Goal: Check status: Check status

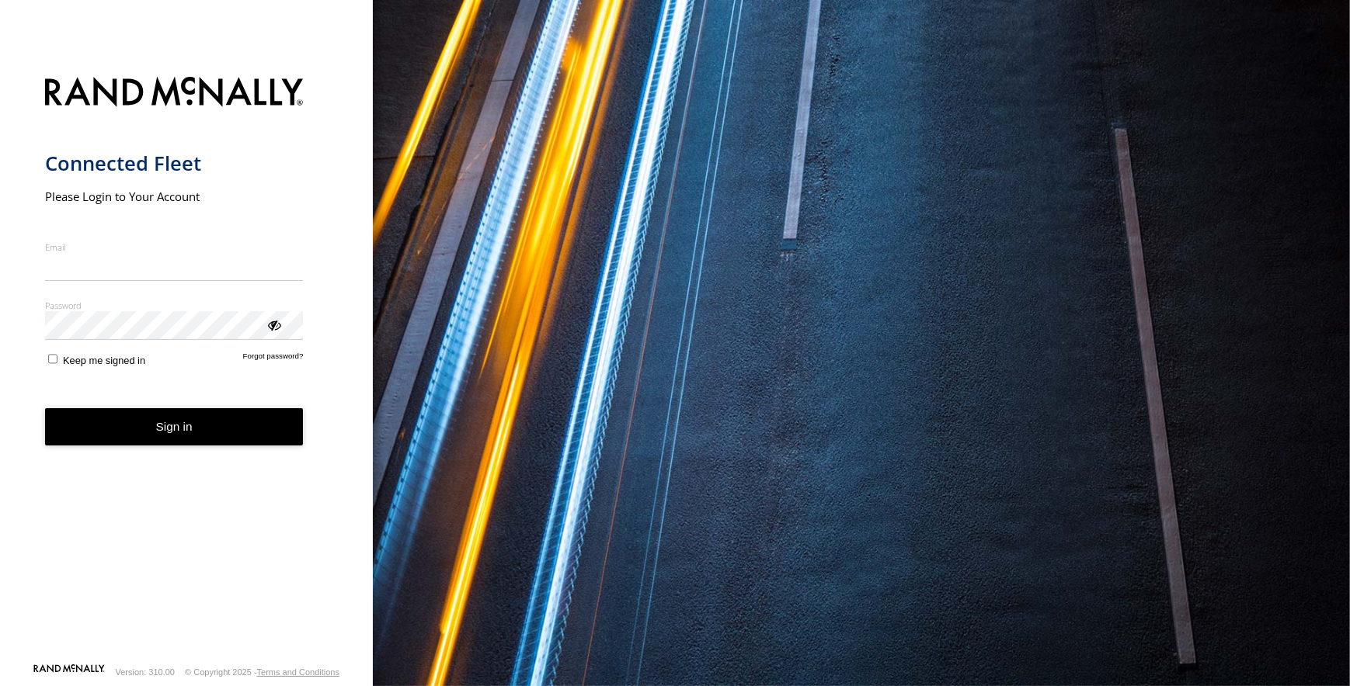
type input "**********"
click at [161, 449] on form "**********" at bounding box center [186, 366] width 283 height 596
click at [169, 443] on button "Sign in" at bounding box center [174, 427] width 259 height 38
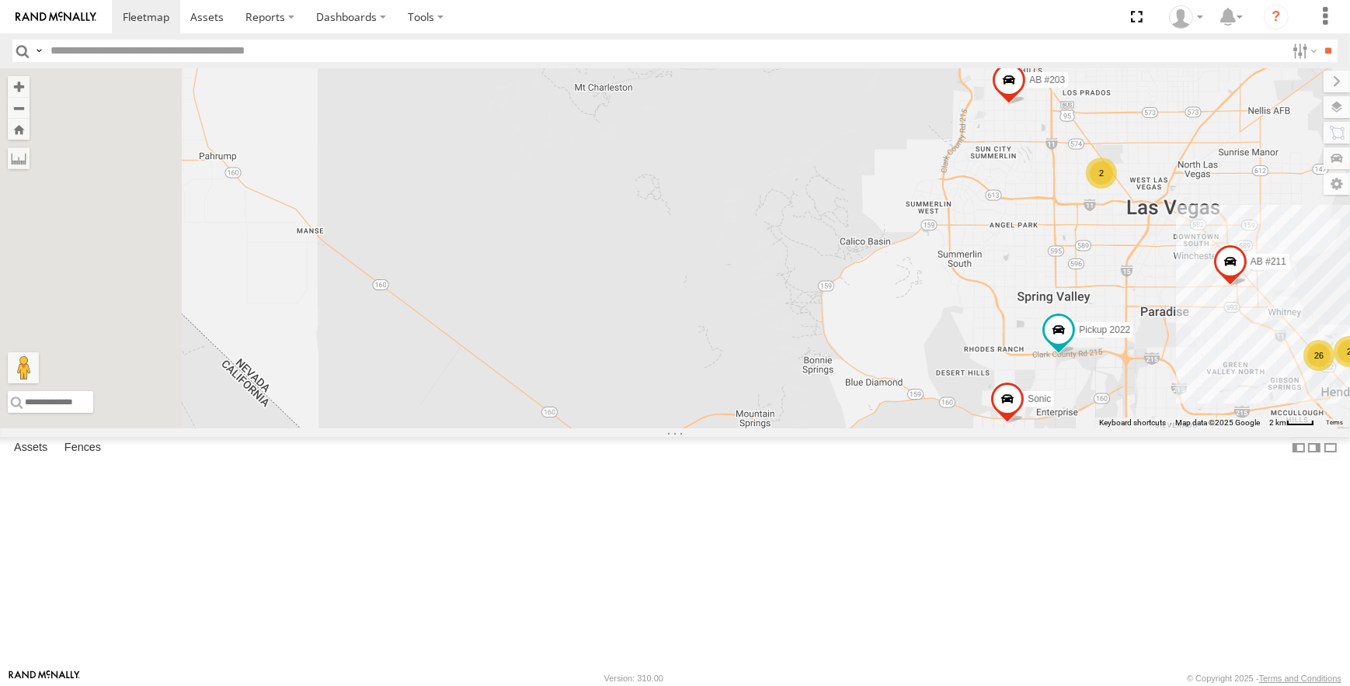
drag, startPoint x: 670, startPoint y: 347, endPoint x: 1241, endPoint y: 575, distance: 614.7
click at [1241, 429] on div "AB #203 Sonic Pickup 2022 AB #211 Truck #113 26 2 2" at bounding box center [675, 248] width 1350 height 360
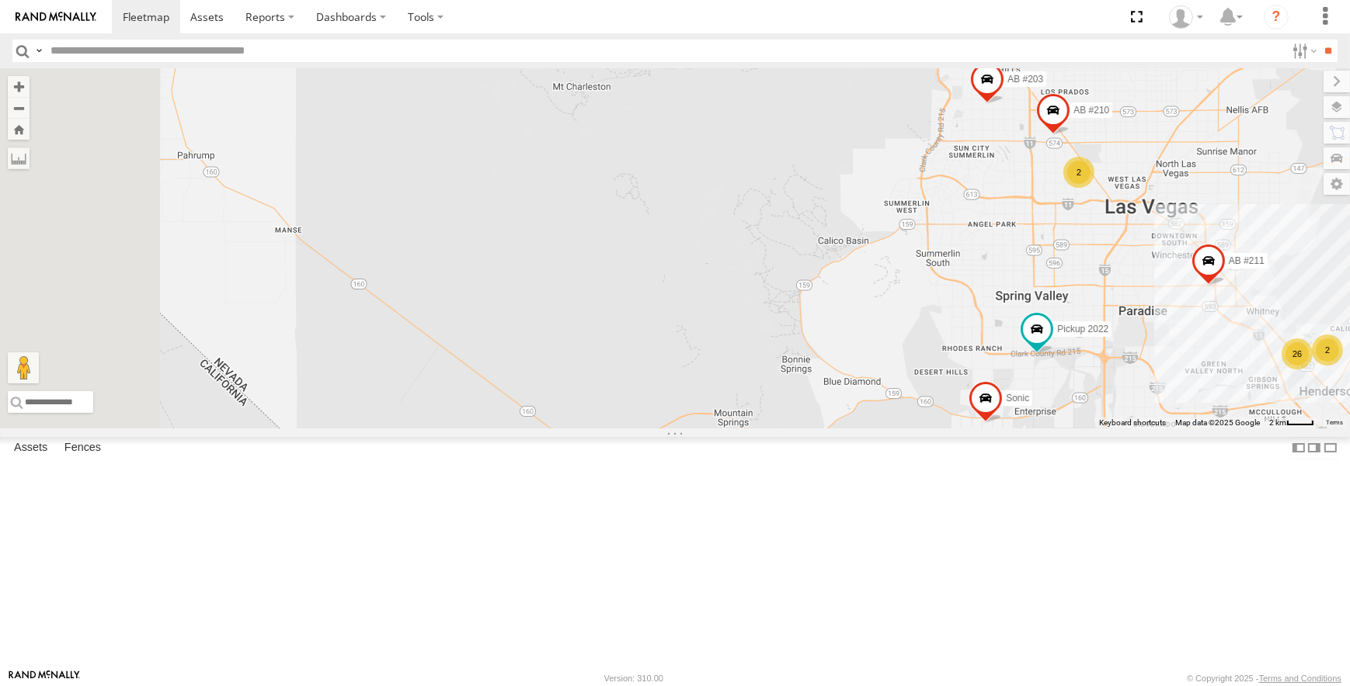
drag, startPoint x: 592, startPoint y: 370, endPoint x: 520, endPoint y: 334, distance: 79.9
click at [520, 334] on div "AB #203 Sonic Pickup 2022 AB #211 Truck #113 26 2 2 2 AB #210" at bounding box center [675, 248] width 1350 height 360
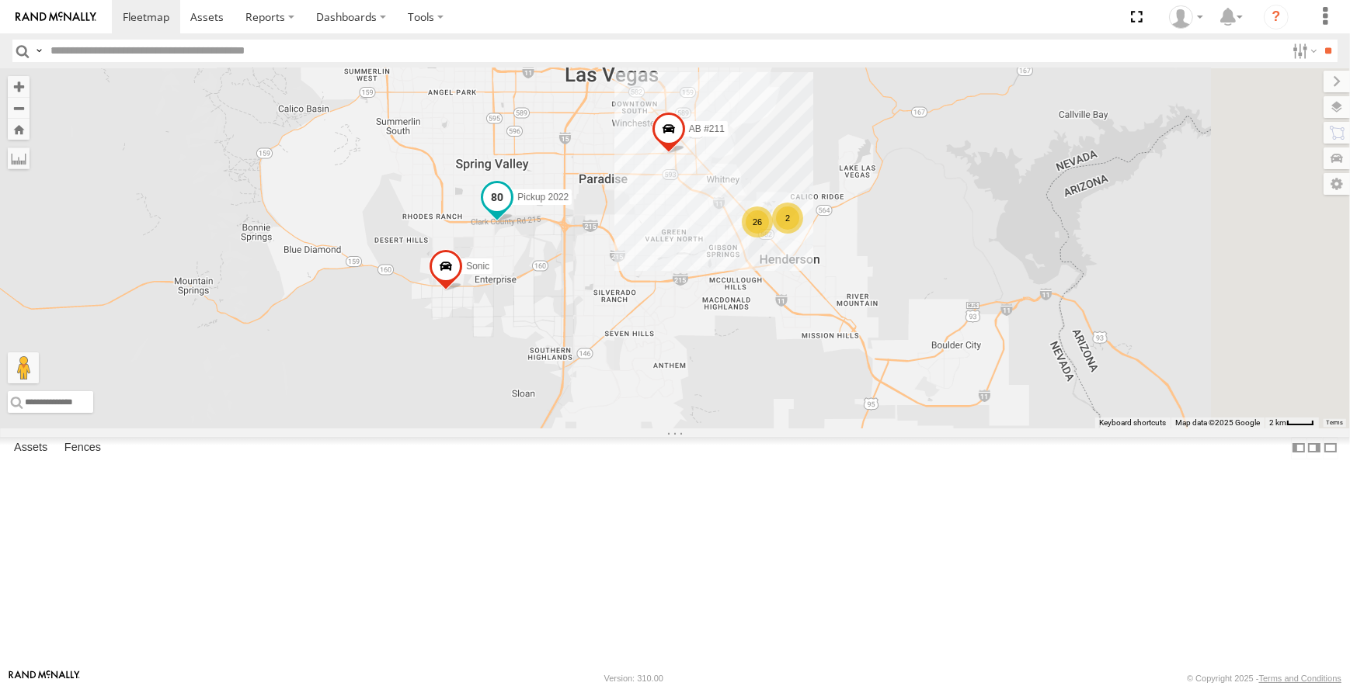
drag, startPoint x: 1188, startPoint y: 429, endPoint x: 690, endPoint y: 328, distance: 507.9
click at [514, 222] on div "Pickup 2022" at bounding box center [497, 201] width 34 height 42
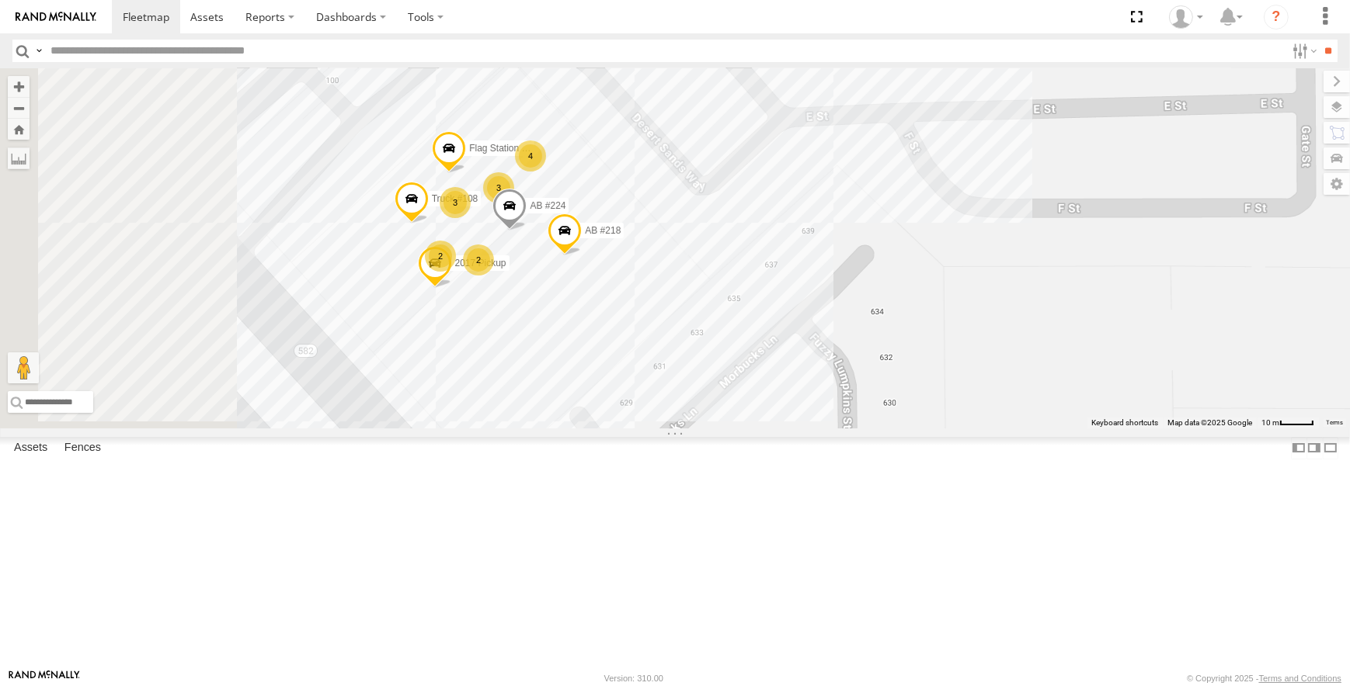
drag, startPoint x: 719, startPoint y: 245, endPoint x: 861, endPoint y: 279, distance: 146.0
click at [861, 279] on div "AB #203 Sonic Pickup 2022 AB #211 Truck #113 AB #210 Pickup 2022 All Assets [PE…" at bounding box center [675, 248] width 1350 height 360
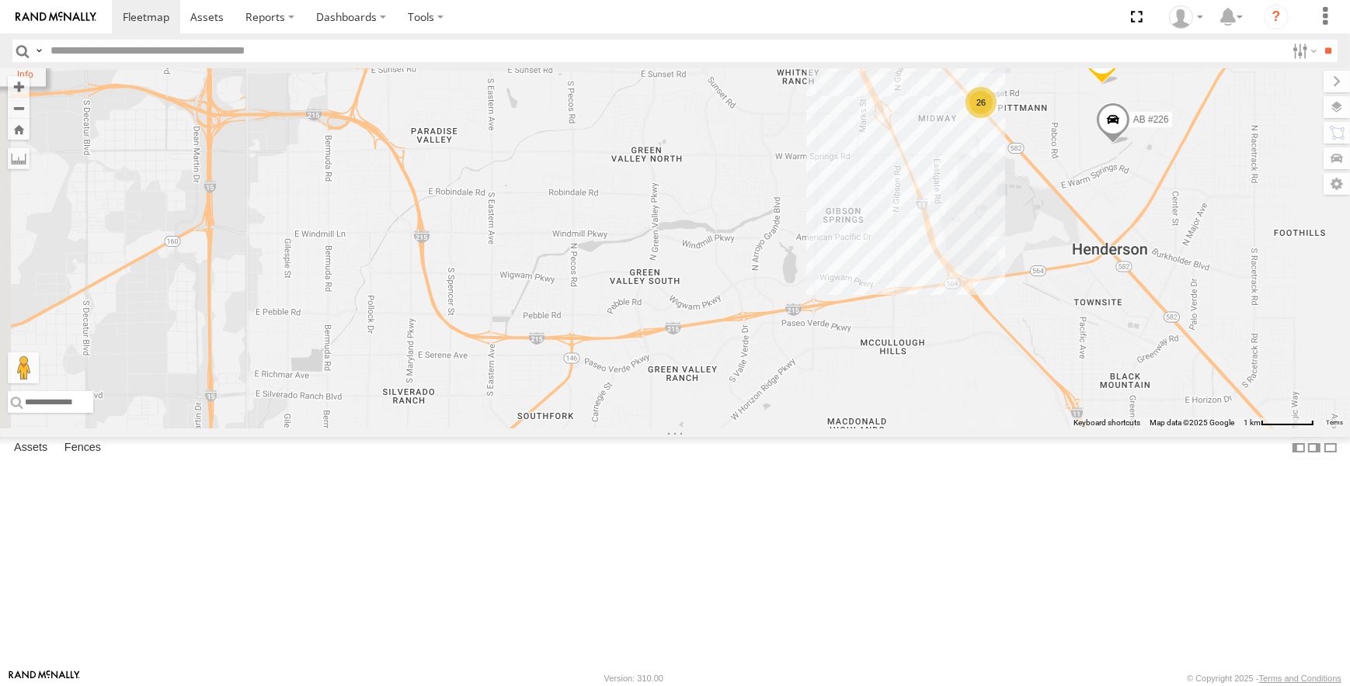
drag, startPoint x: 707, startPoint y: 345, endPoint x: 1014, endPoint y: 290, distance: 312.4
click at [1014, 290] on div "AB #203 Sonic Pickup 2022 AB #211 Truck #113 AB #210 Pickup 2022 All Assets [PE…" at bounding box center [675, 248] width 1350 height 360
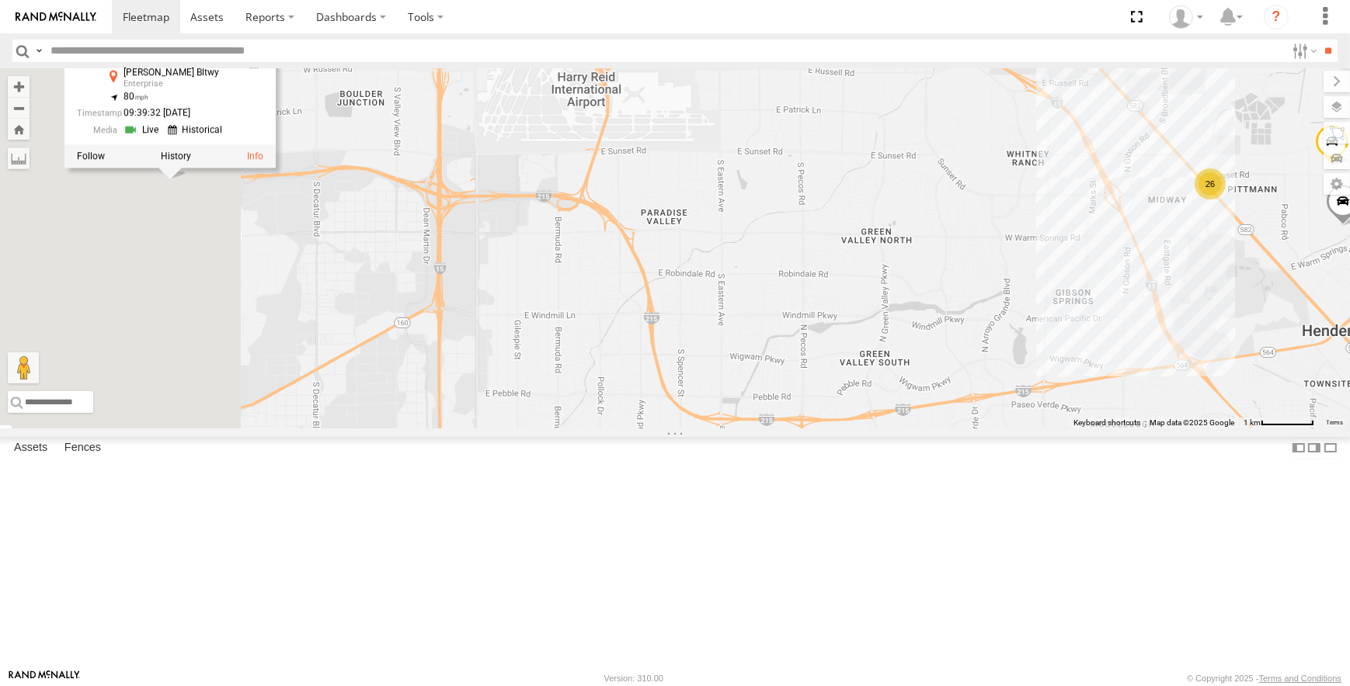
drag, startPoint x: 637, startPoint y: 289, endPoint x: 816, endPoint y: 311, distance: 180.7
click at [865, 359] on div "AB #203 Sonic Pickup 2022 AB #211 Truck #113 AB #210 Pickup 2022 All Assets [PE…" at bounding box center [675, 248] width 1350 height 360
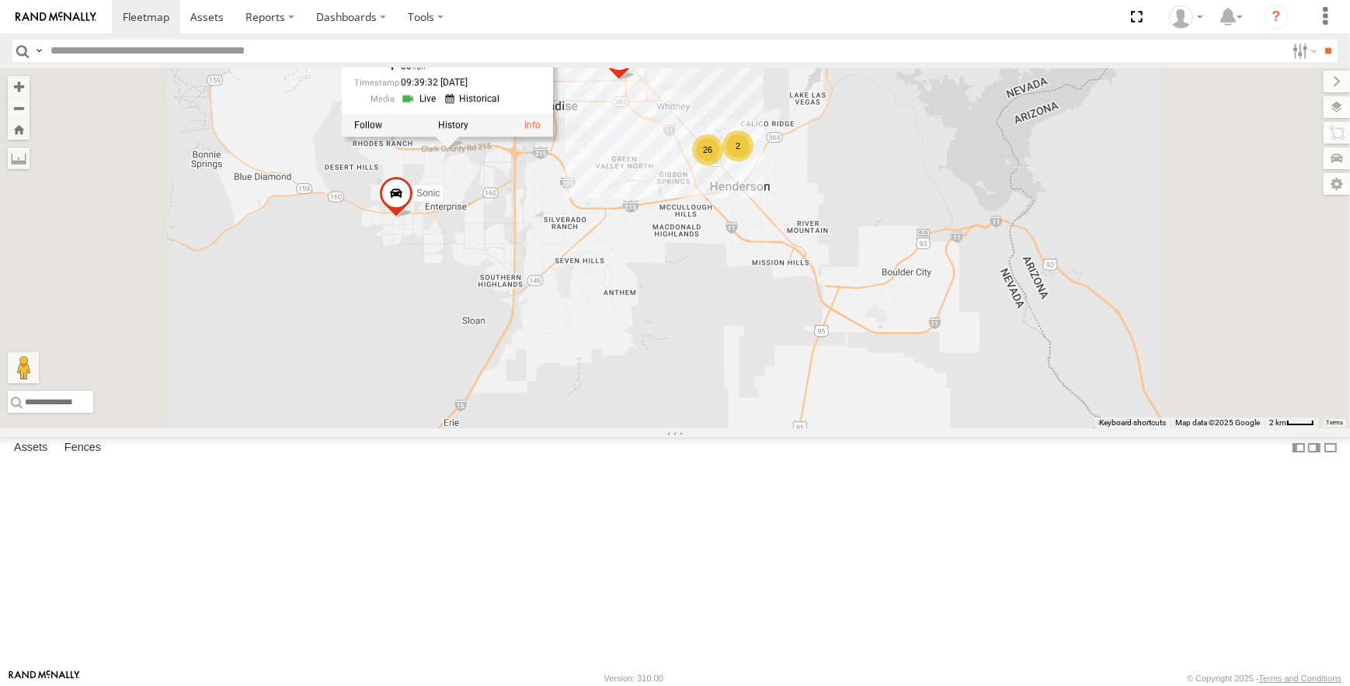
click at [0, 0] on div "Pickup 2022" at bounding box center [0, 0] width 0 height 0
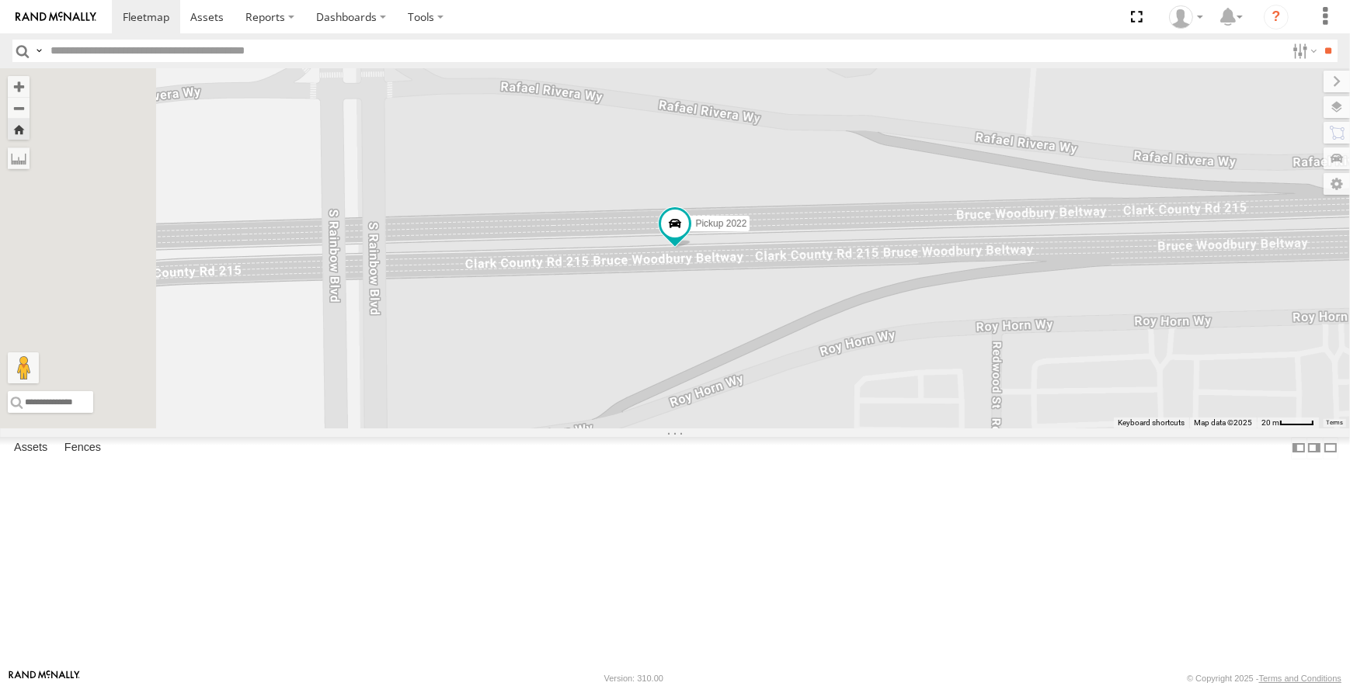
click at [0, 0] on span at bounding box center [0, 0] width 0 height 0
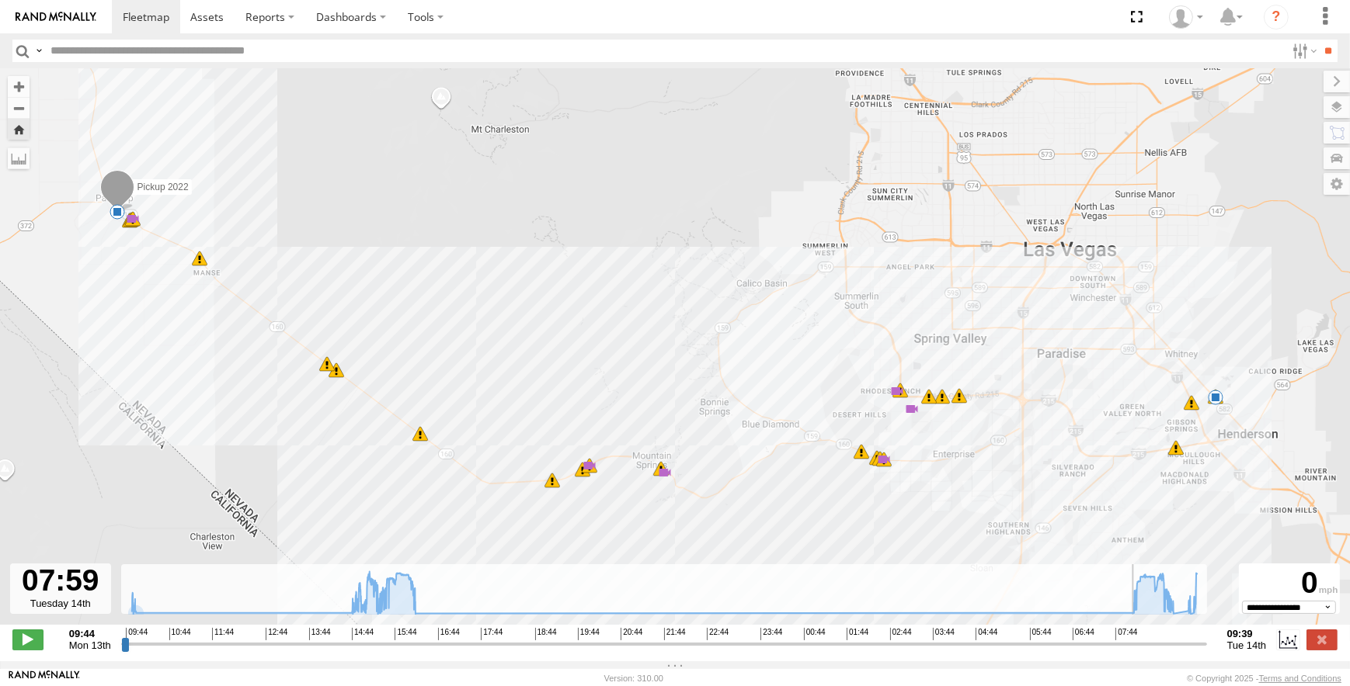
drag, startPoint x: 123, startPoint y: 656, endPoint x: 1126, endPoint y: 670, distance: 1002.6
click at [1126, 651] on input "range" at bounding box center [664, 644] width 1086 height 15
click at [32, 649] on span at bounding box center [27, 640] width 31 height 20
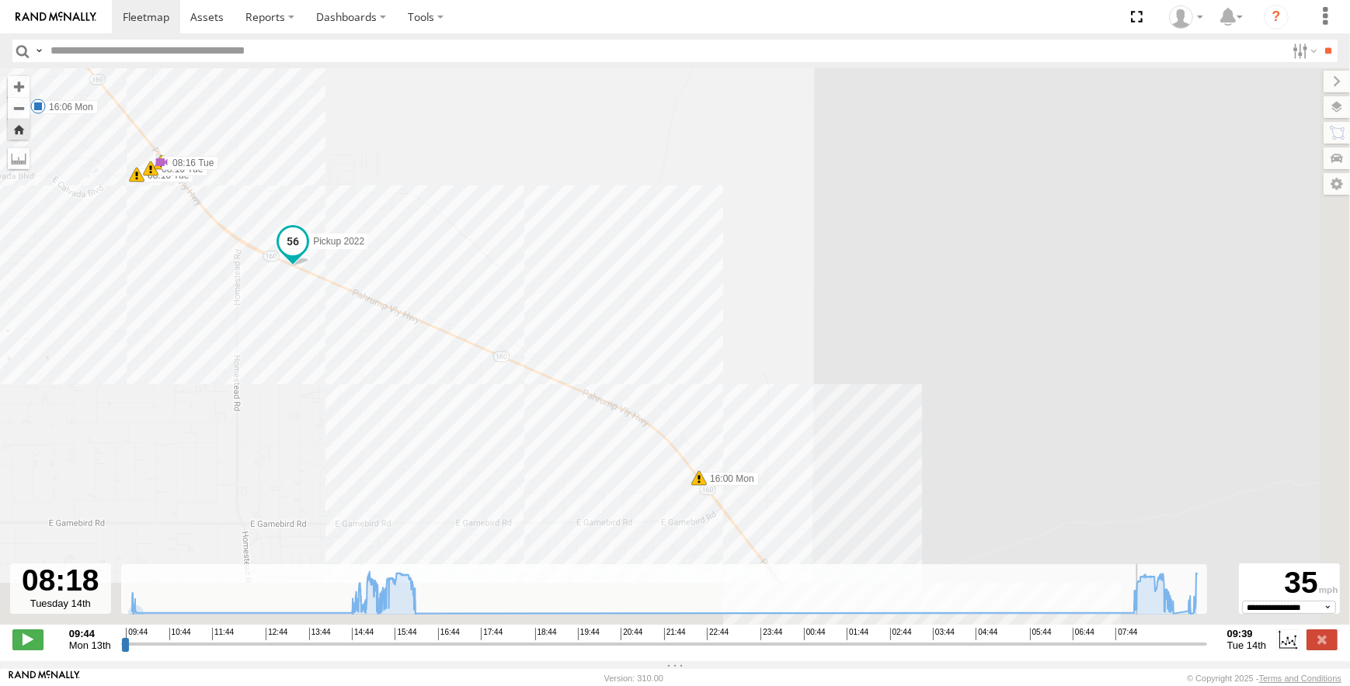
drag, startPoint x: 672, startPoint y: 328, endPoint x: 343, endPoint y: 139, distance: 379.5
click at [343, 139] on div "Pickup 2022 09:50 Mon 14:41 Mon 14:50 Mon 14:57 Mon 15:11 Mon 15:12 Mon 15:13 M…" at bounding box center [675, 354] width 1350 height 573
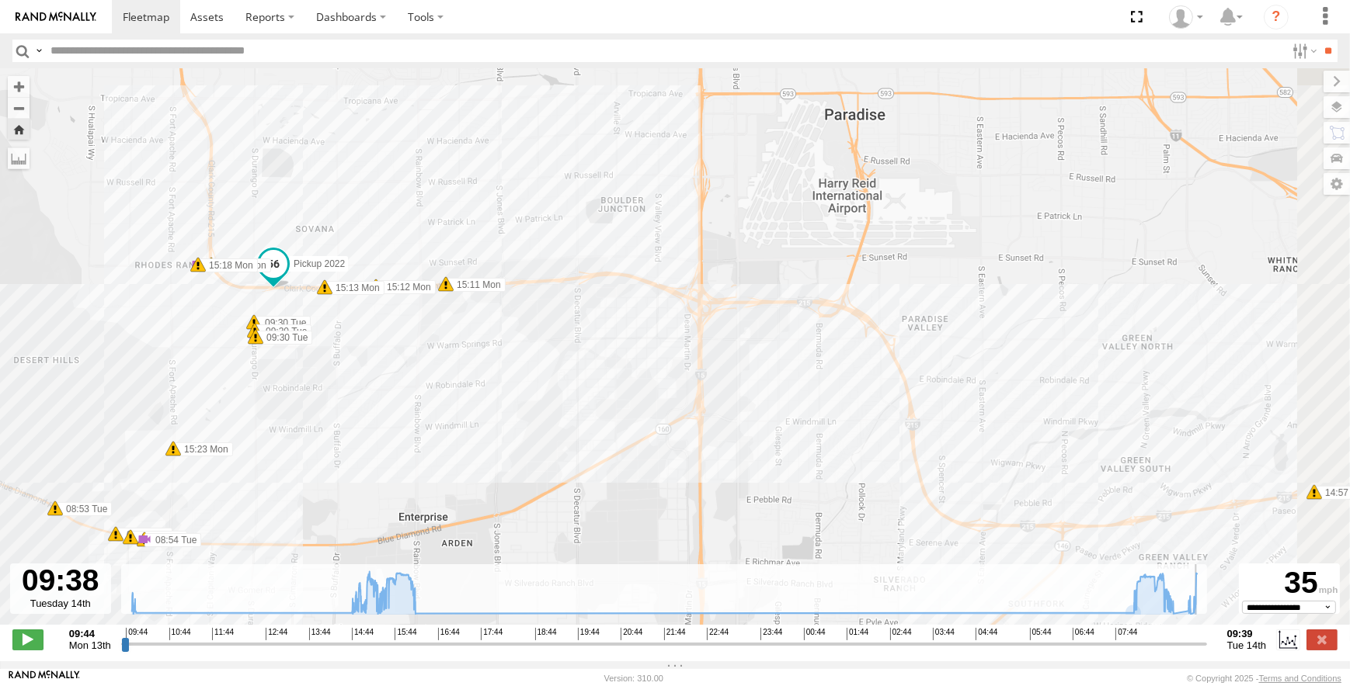
drag, startPoint x: 737, startPoint y: 367, endPoint x: 379, endPoint y: 353, distance: 358.3
click at [379, 353] on div "Pickup 2022 09:50 Mon 14:41 Mon 14:50 Mon 14:57 Mon 15:11 Mon 15:12 Mon 15:13 M…" at bounding box center [675, 354] width 1350 height 573
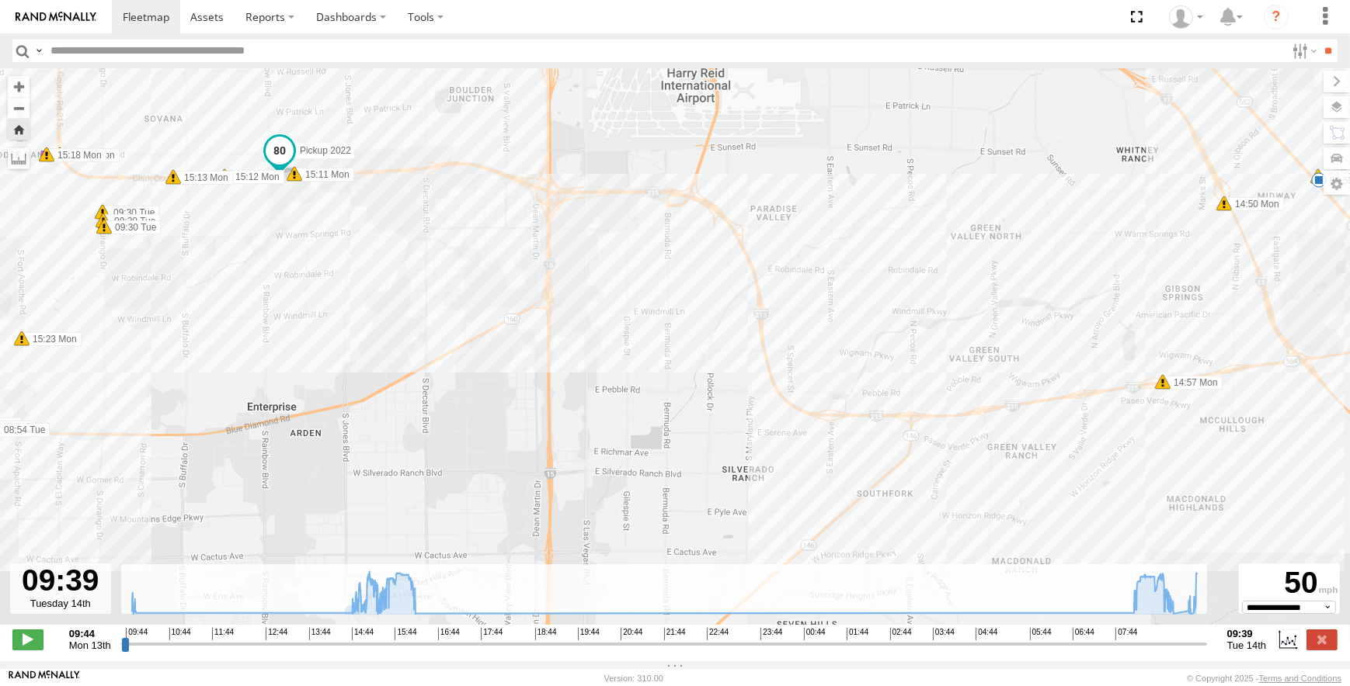
drag, startPoint x: 767, startPoint y: 437, endPoint x: 613, endPoint y: 326, distance: 189.7
click at [613, 326] on div "Pickup 2022 09:50 Mon 14:41 Mon 14:50 Mon 14:57 Mon 15:11 Mon 15:12 Mon 15:13 M…" at bounding box center [675, 354] width 1350 height 573
click at [23, 650] on span at bounding box center [27, 640] width 31 height 20
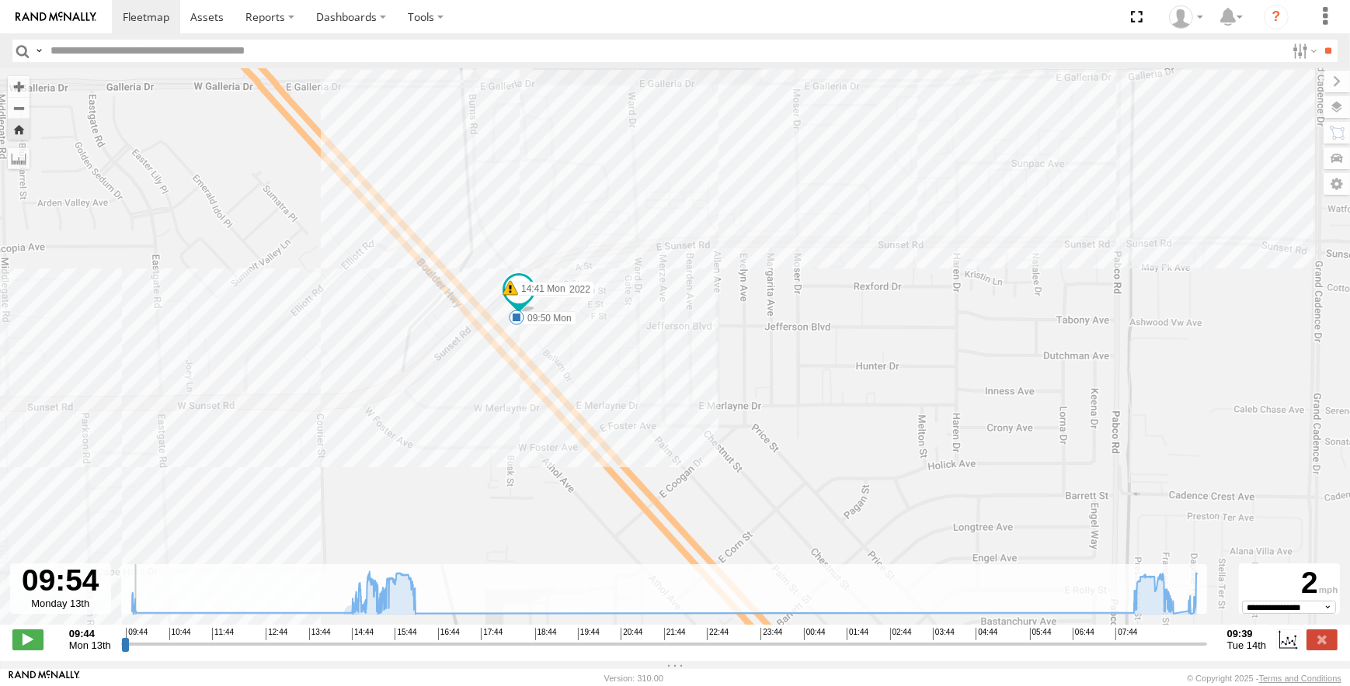
drag, startPoint x: 471, startPoint y: 332, endPoint x: 611, endPoint y: 335, distance: 140.6
click at [611, 335] on div "Pickup 2022 09:50 Mon 14:41 Mon 14:50 Mon 14:57 Mon 15:11 Mon 15:12 Mon 15:13 M…" at bounding box center [675, 354] width 1350 height 573
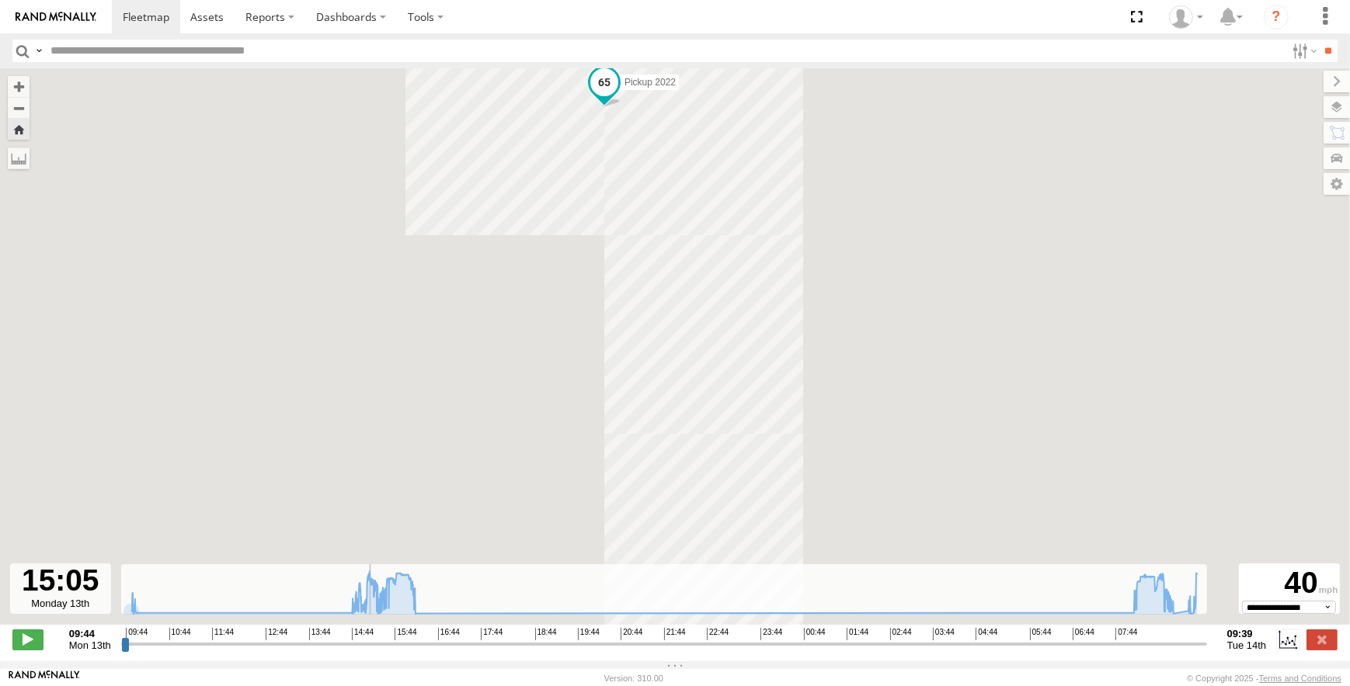
drag, startPoint x: 136, startPoint y: 652, endPoint x: 364, endPoint y: 662, distance: 228.5
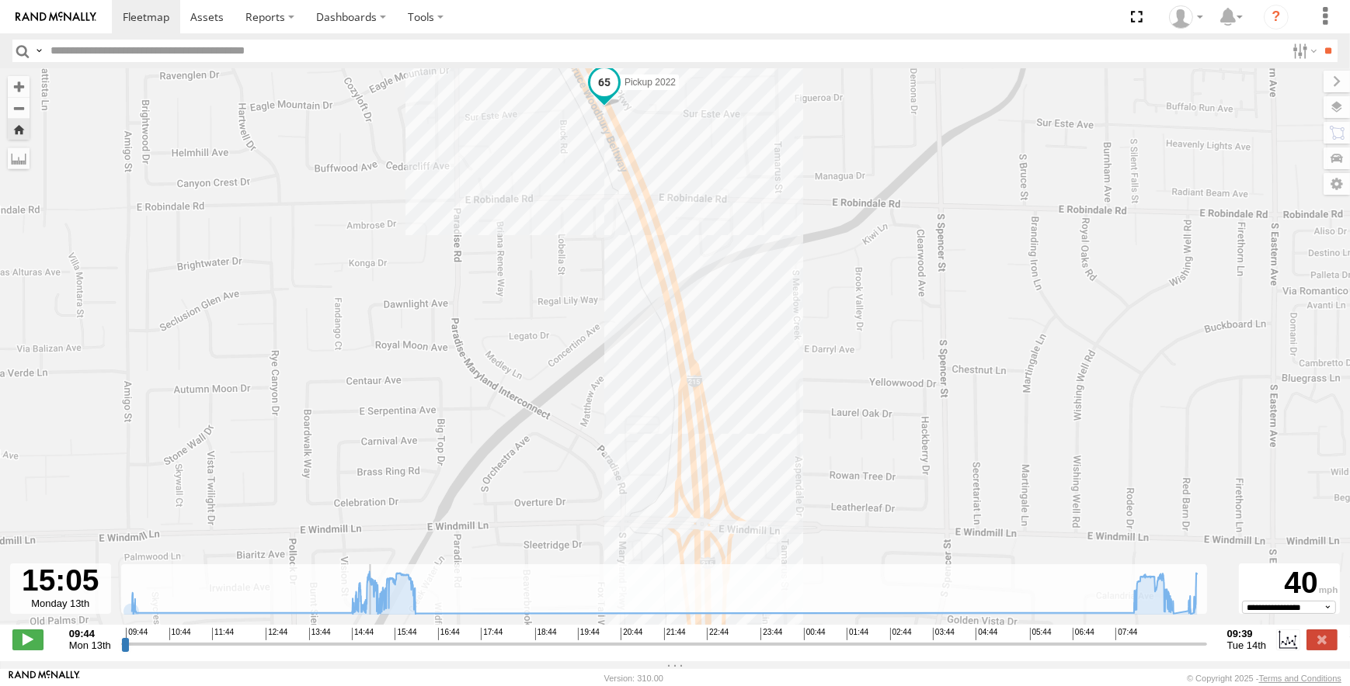
click at [364, 651] on input "range" at bounding box center [664, 644] width 1086 height 15
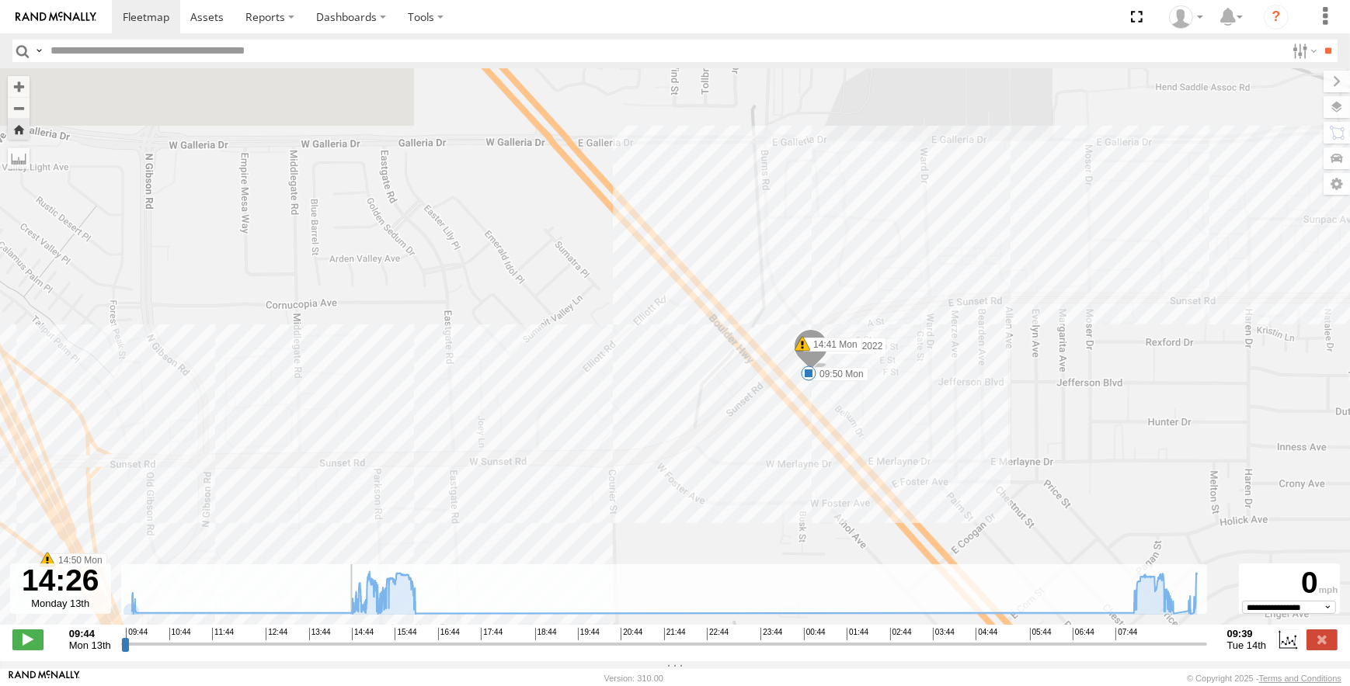
drag, startPoint x: 364, startPoint y: 652, endPoint x: 333, endPoint y: 654, distance: 31.1
click at [333, 651] on input "range" at bounding box center [664, 644] width 1086 height 15
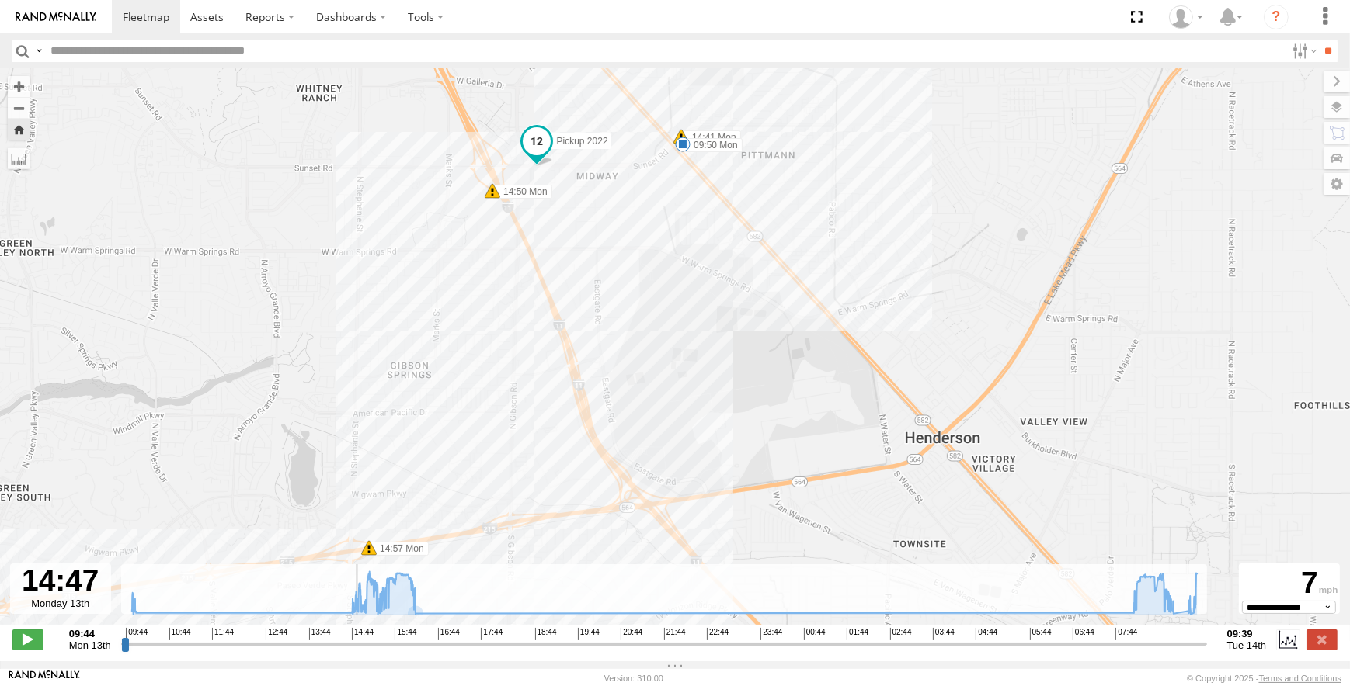
drag, startPoint x: 544, startPoint y: 446, endPoint x: 638, endPoint y: 202, distance: 262.0
click at [638, 202] on div "Pickup 2022 09:50 Mon 14:41 Mon 14:50 Mon 14:57 Mon 15:11 Mon 15:12 Mon 15:13 M…" at bounding box center [675, 354] width 1350 height 573
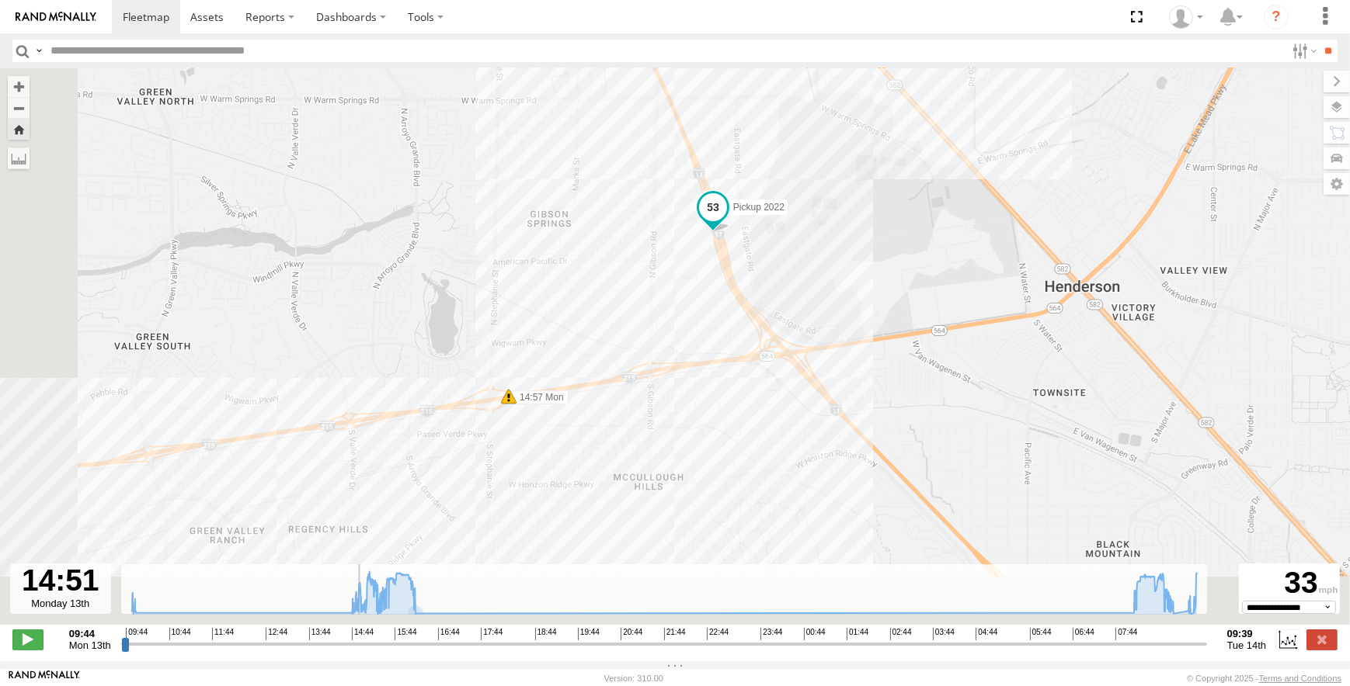
drag, startPoint x: 770, startPoint y: 310, endPoint x: 863, endPoint y: 267, distance: 102.5
click at [863, 267] on div "Pickup 2022 09:50 Mon 14:41 Mon 14:50 Mon 14:57 Mon 15:11 Mon 15:12 Mon 15:13 M…" at bounding box center [675, 354] width 1350 height 573
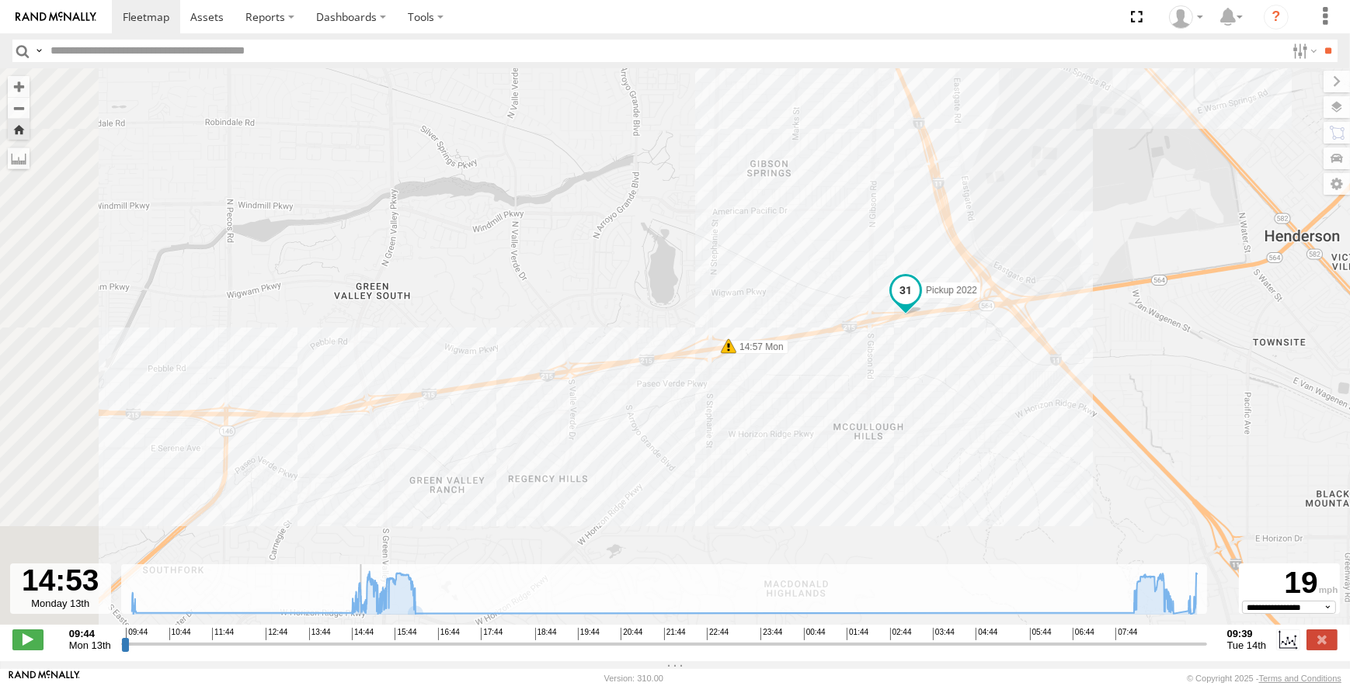
drag, startPoint x: 546, startPoint y: 447, endPoint x: 781, endPoint y: 396, distance: 240.8
click at [781, 396] on div "Pickup 2022 09:50 Mon 14:41 Mon 14:50 Mon 14:57 Mon 15:11 Mon 15:12 Mon 15:13 M…" at bounding box center [675, 354] width 1350 height 573
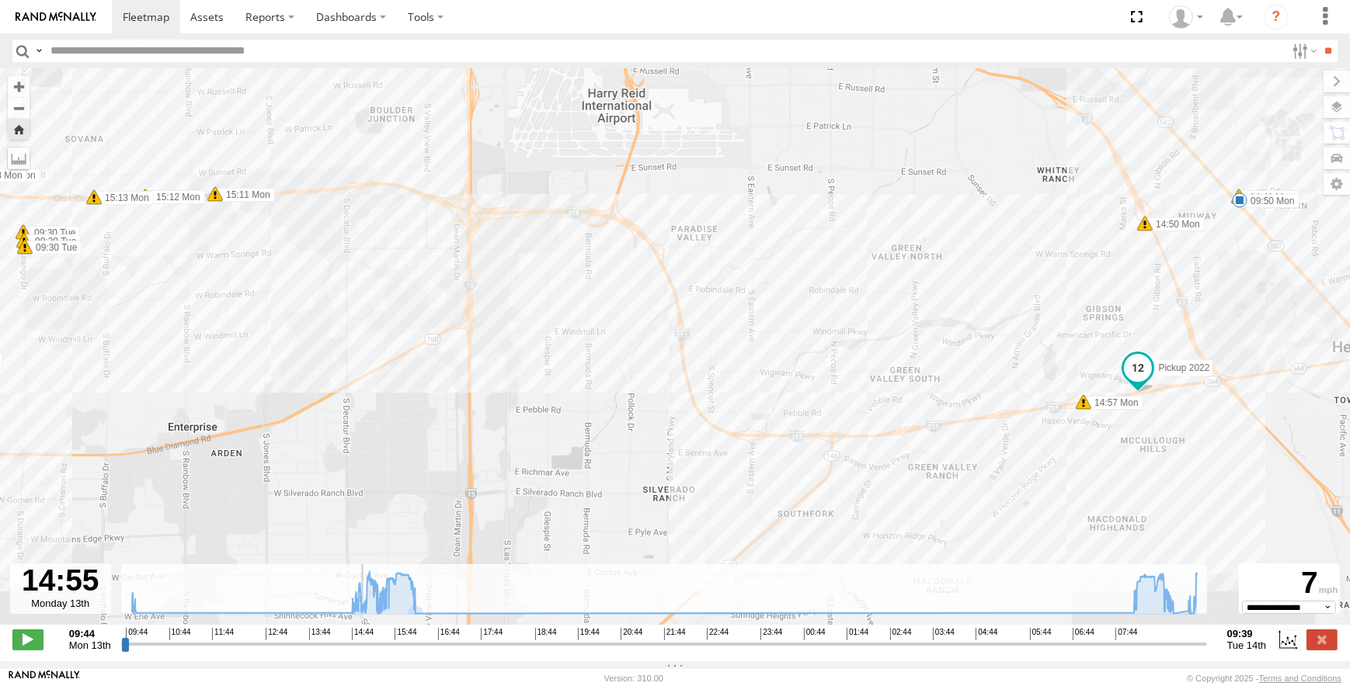
drag, startPoint x: 388, startPoint y: 417, endPoint x: 806, endPoint y: 481, distance: 422.6
click at [806, 481] on div "Pickup 2022 09:50 Mon 14:41 Mon 14:50 Mon 14:57 Mon 15:11 Mon 15:12 Mon 15:13 M…" at bounding box center [675, 354] width 1350 height 573
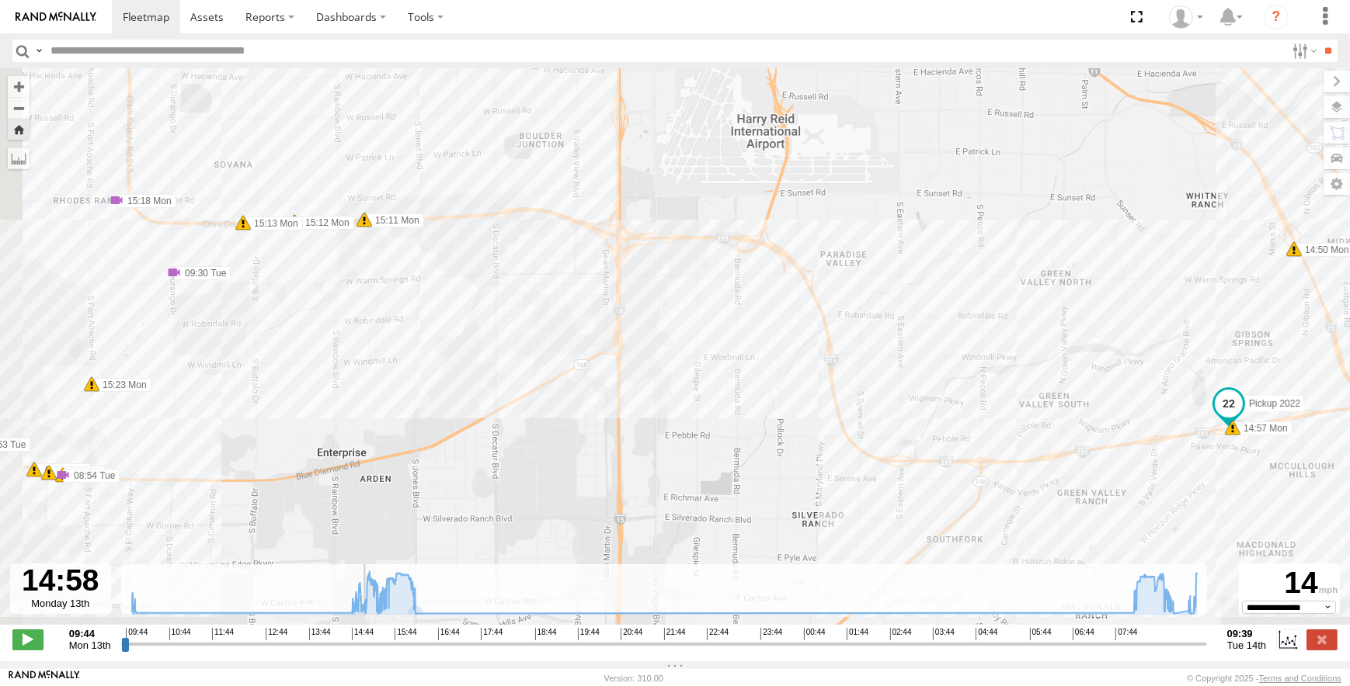
drag, startPoint x: 204, startPoint y: 311, endPoint x: 793, endPoint y: 382, distance: 592.9
click at [793, 382] on div "Pickup 2022 09:50 Mon 14:41 Mon 14:50 Mon 14:57 Mon 15:11 Mon 15:12 Mon 15:13 M…" at bounding box center [675, 354] width 1350 height 573
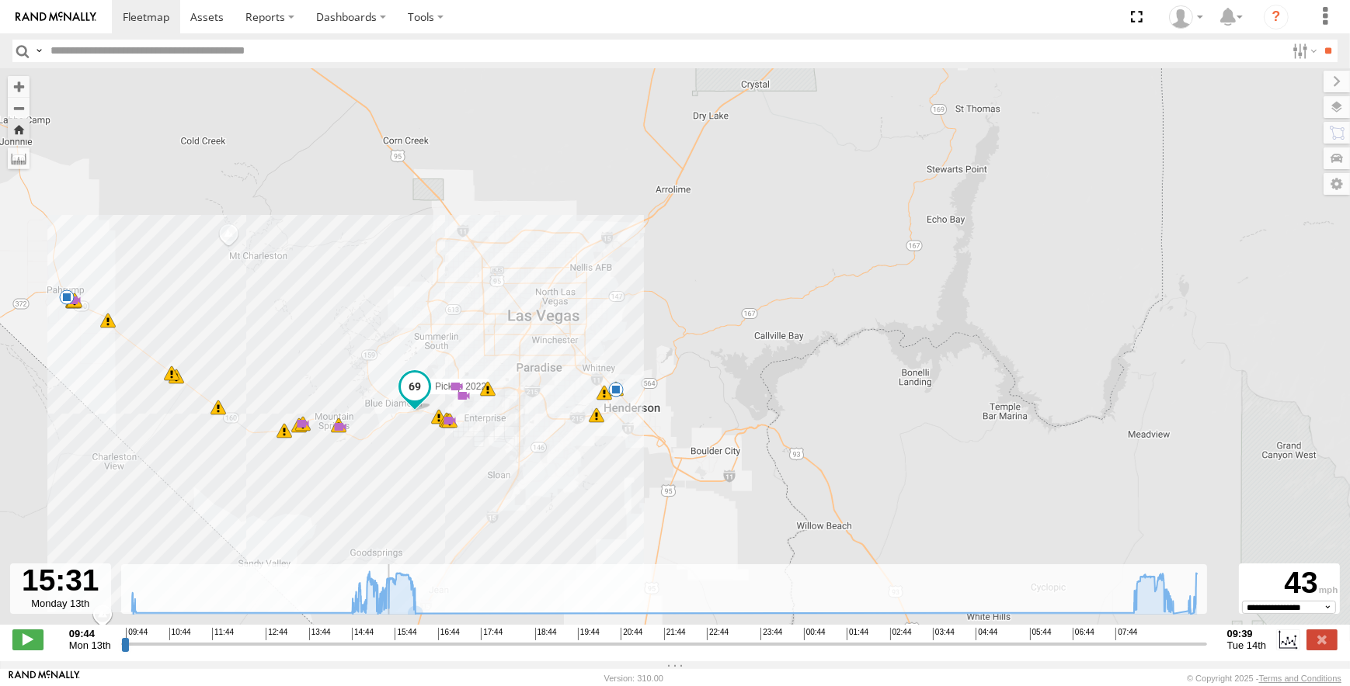
drag, startPoint x: 373, startPoint y: 462, endPoint x: 408, endPoint y: 457, distance: 36.1
click at [408, 457] on div "Pickup 2022 09:50 Mon 14:41 Mon 14:50 Mon 14:57 Mon 15:18 Mon 15:43 Mon 15:49 M…" at bounding box center [675, 354] width 1350 height 573
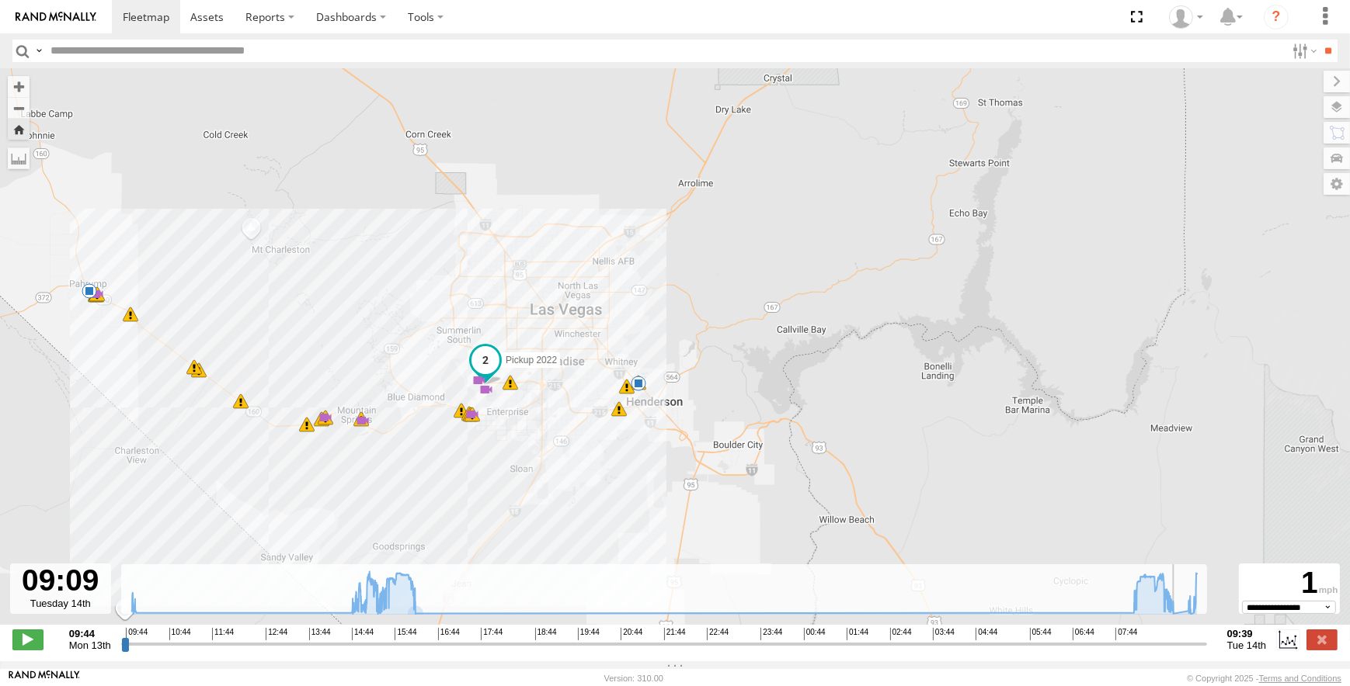
drag, startPoint x: 387, startPoint y: 656, endPoint x: 1180, endPoint y: 676, distance: 793.1
click at [1180, 651] on input "range" at bounding box center [664, 644] width 1086 height 15
click at [25, 650] on span at bounding box center [27, 640] width 31 height 20
drag, startPoint x: 1192, startPoint y: 655, endPoint x: 1215, endPoint y: 648, distance: 24.3
type input "**********"
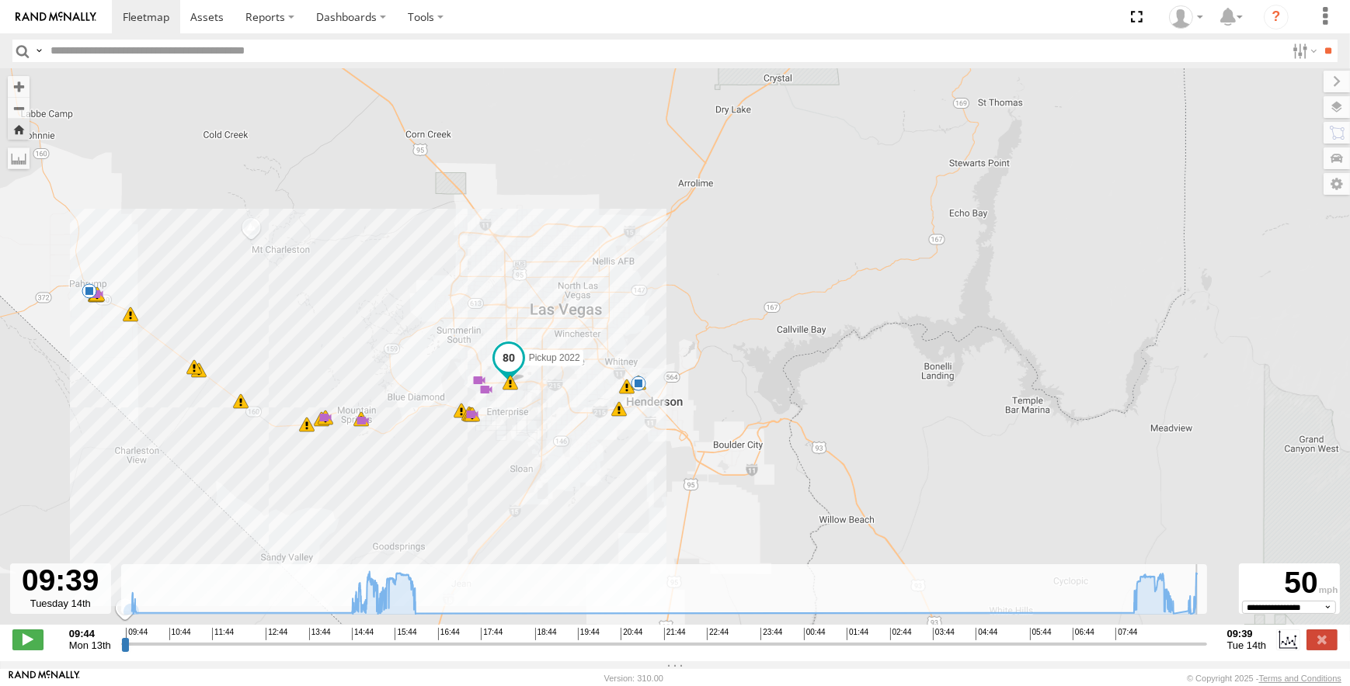
click at [1207, 648] on input "range" at bounding box center [664, 644] width 1086 height 15
click at [1326, 648] on label at bounding box center [1321, 640] width 31 height 20
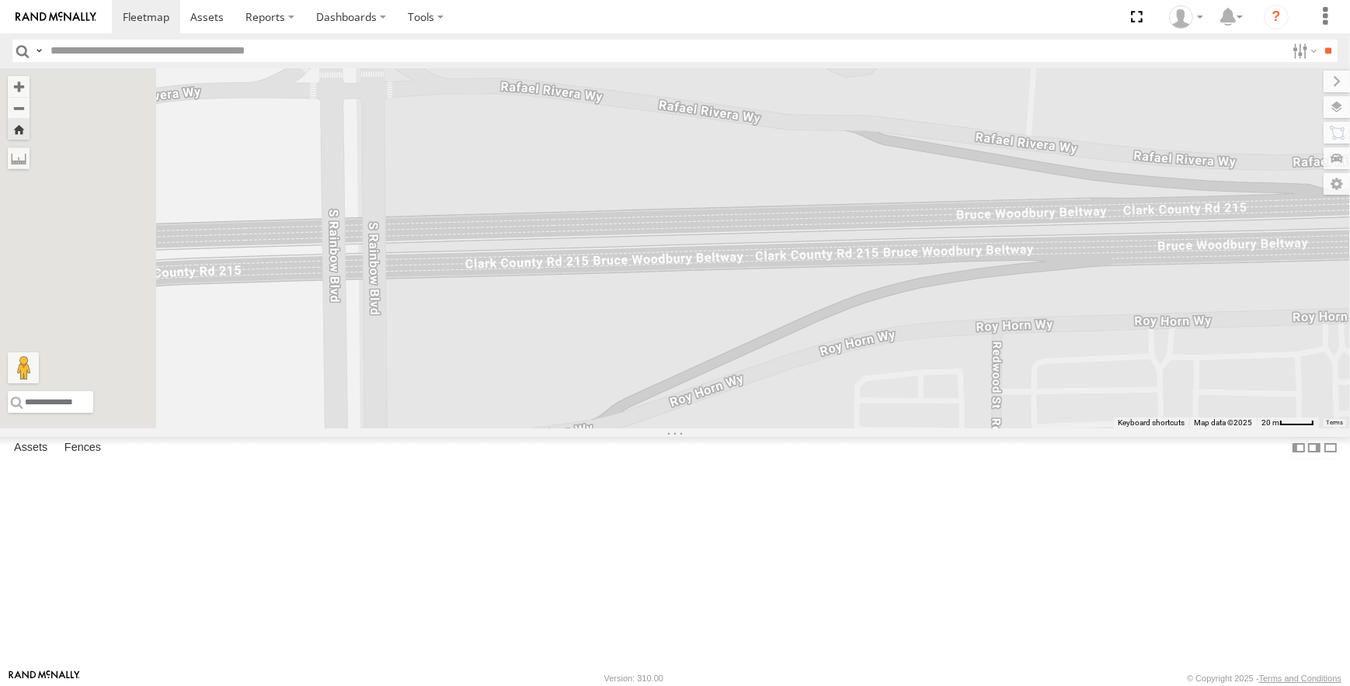
click at [0, 0] on div "Video" at bounding box center [0, 0] width 0 height 0
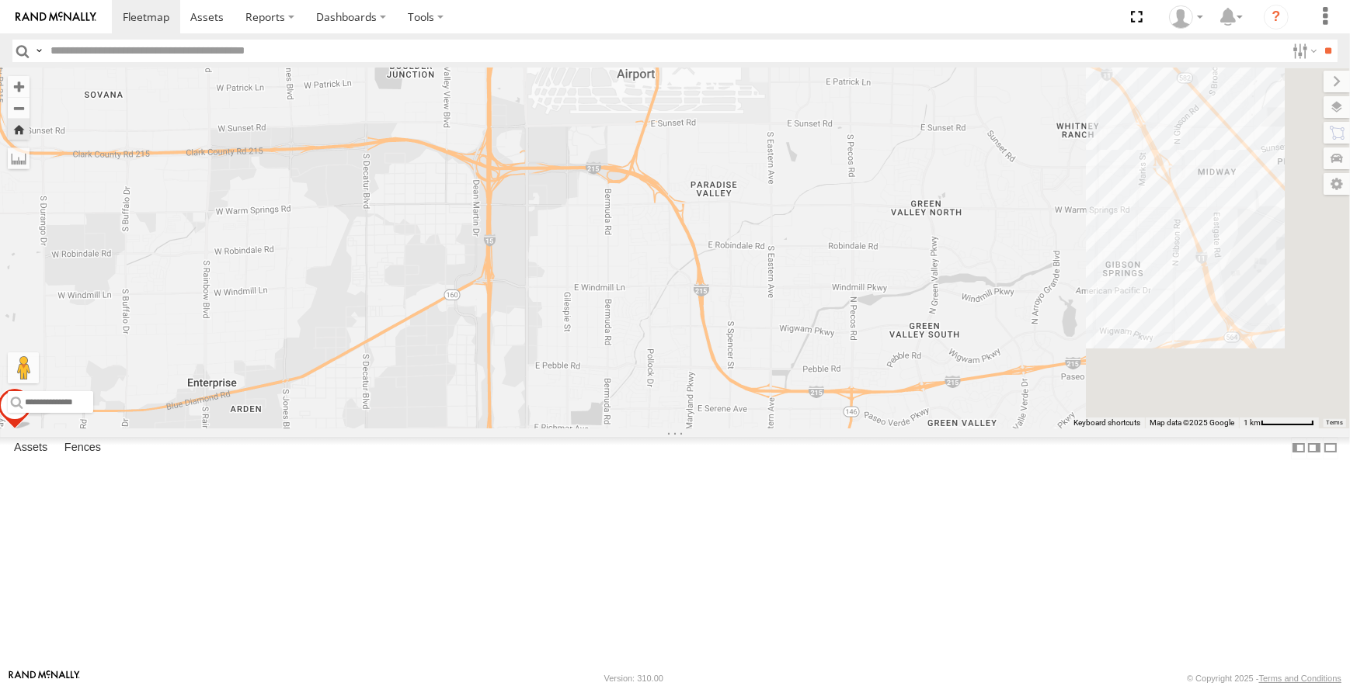
drag, startPoint x: 1075, startPoint y: 442, endPoint x: 707, endPoint y: 313, distance: 390.0
click at [707, 313] on div "Sonic AB #211" at bounding box center [675, 248] width 1350 height 360
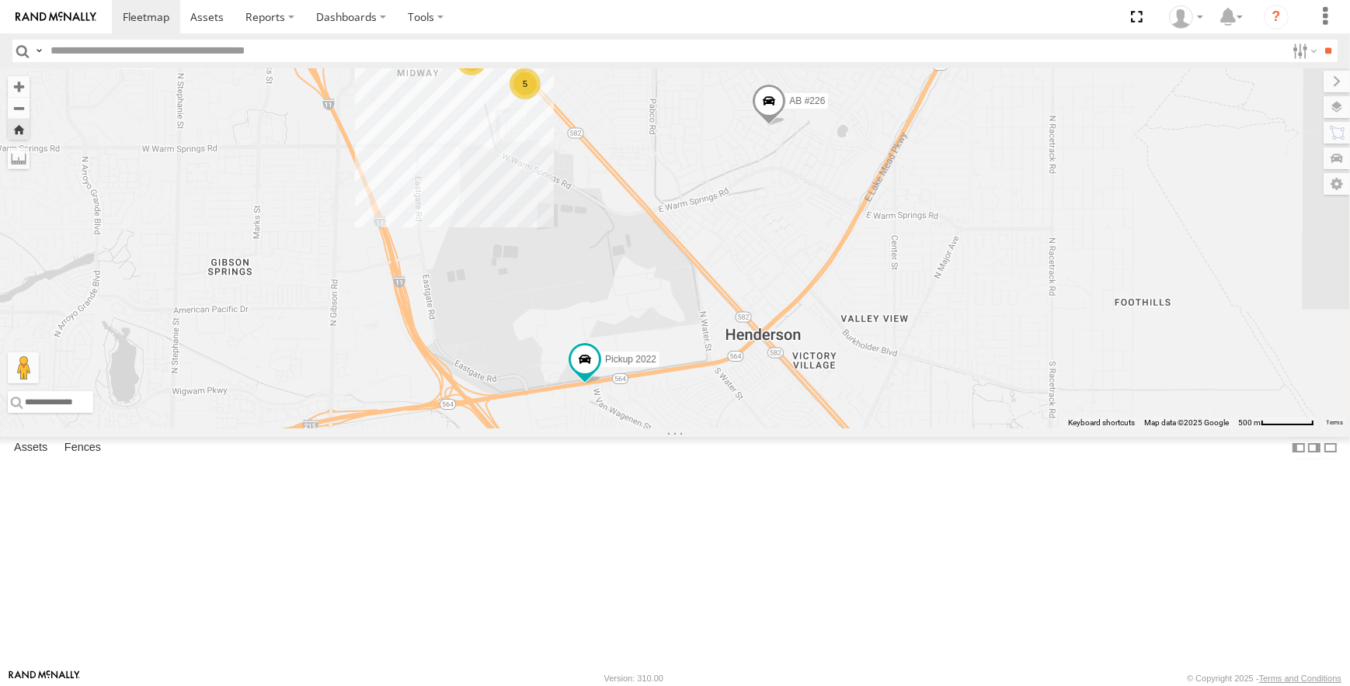
drag, startPoint x: 859, startPoint y: 391, endPoint x: 813, endPoint y: 424, distance: 56.7
click at [813, 424] on div "Sonic AB #211 AB #216 AB #226 Pickup 2022 19 5 2" at bounding box center [675, 248] width 1350 height 360
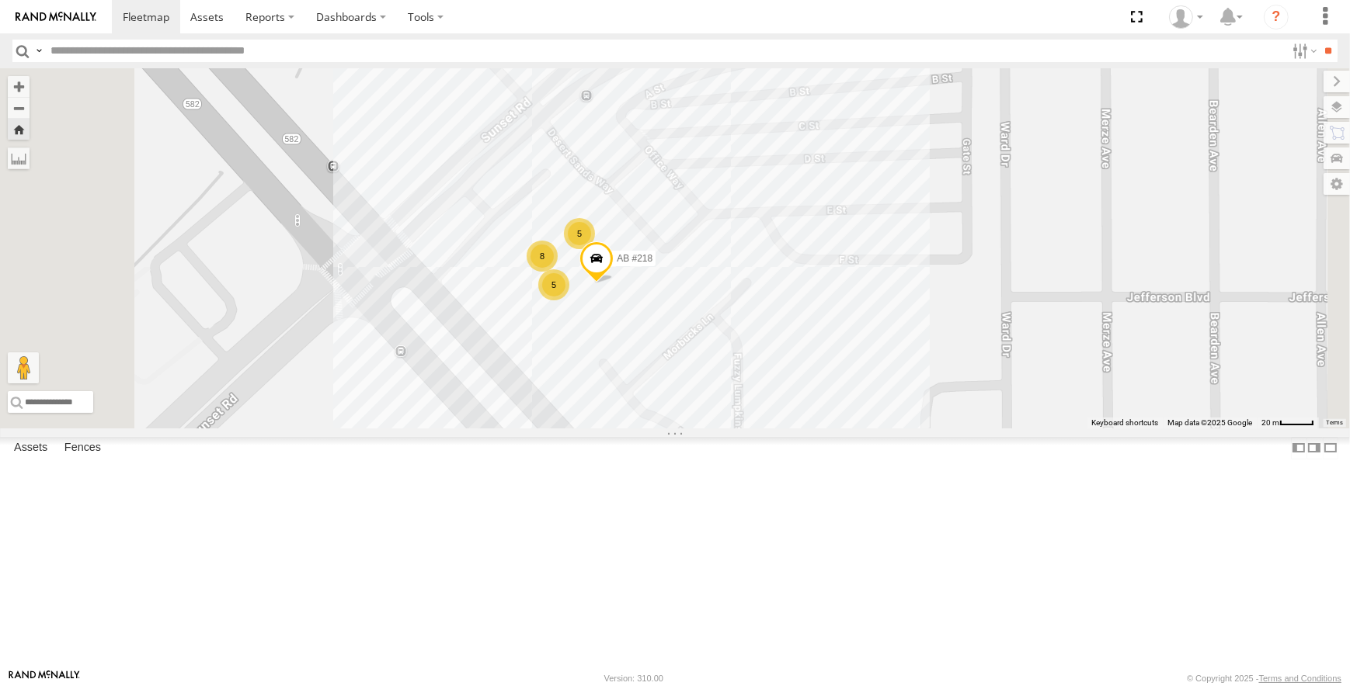
drag, startPoint x: 633, startPoint y: 287, endPoint x: 672, endPoint y: 266, distance: 45.2
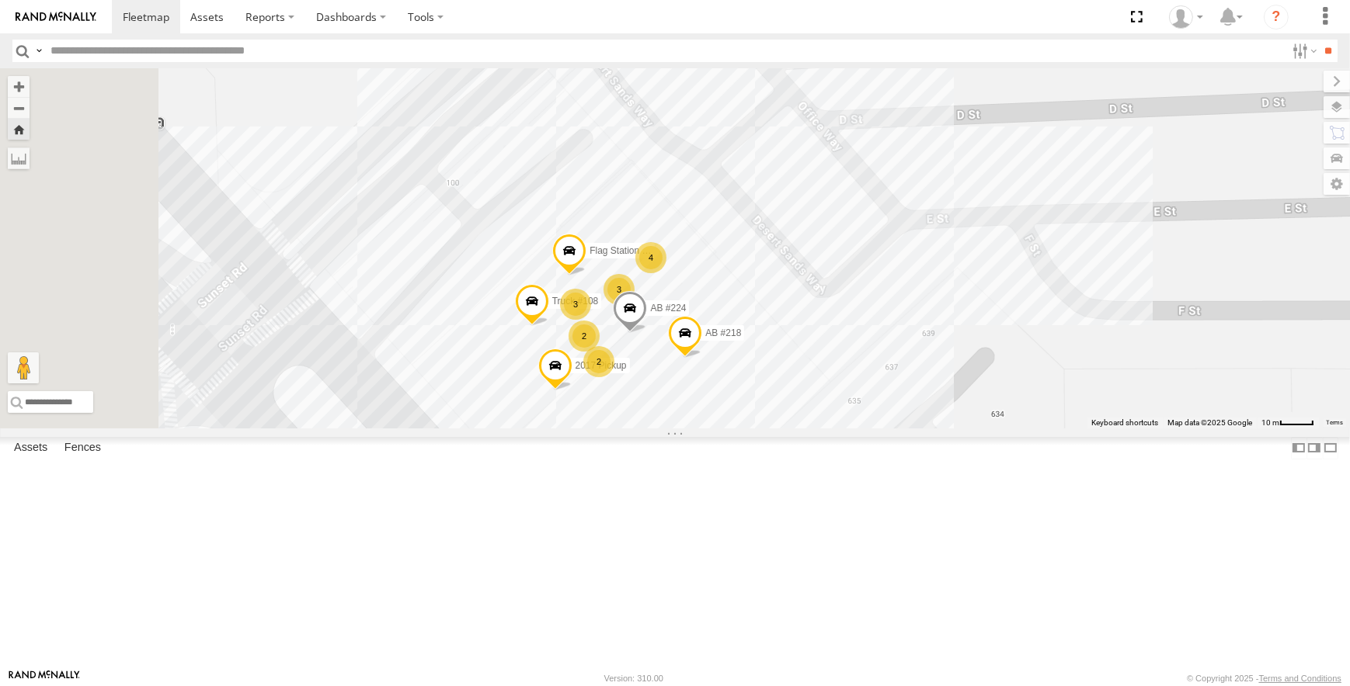
drag, startPoint x: 807, startPoint y: 418, endPoint x: 777, endPoint y: 348, distance: 76.2
click at [777, 348] on div "Sonic AB #211 AB #216 AB #226 Pickup 2022 AB #218 3 2 3 4 2 AB #224 Flag Statio…" at bounding box center [675, 248] width 1350 height 360
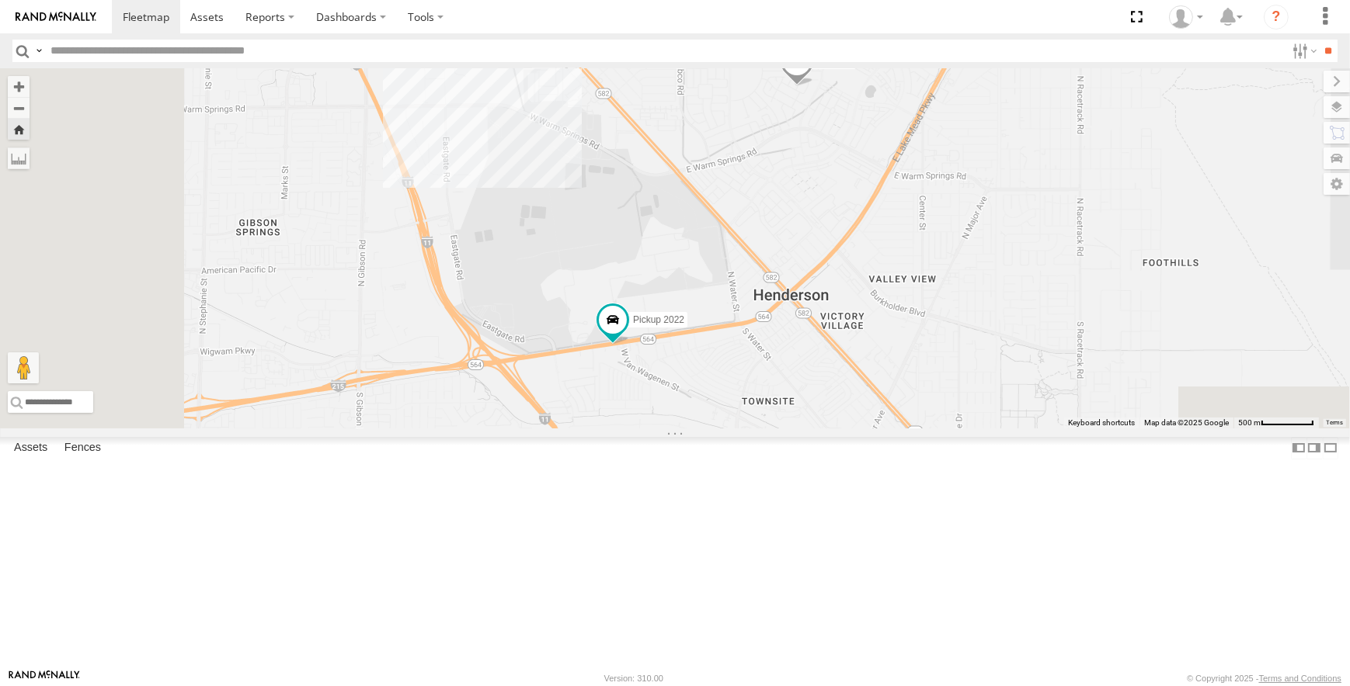
drag, startPoint x: 792, startPoint y: 433, endPoint x: 824, endPoint y: 221, distance: 215.1
click at [824, 221] on div "Sonic AB #211 AB #216 AB #226 Pickup 2022 19 5 2" at bounding box center [675, 248] width 1350 height 360
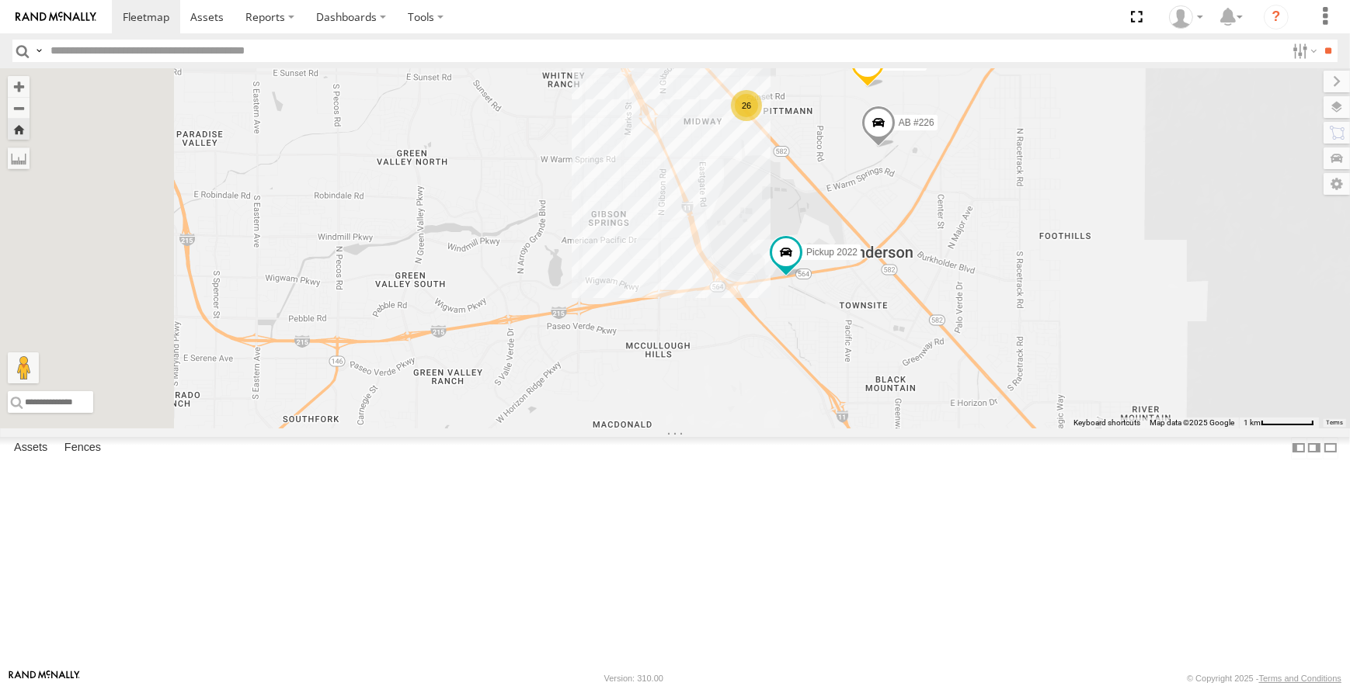
drag, startPoint x: 651, startPoint y: 323, endPoint x: 840, endPoint y: 314, distance: 189.7
click at [840, 314] on div "Sonic AB #211 AB #216 AB #226 Pickup 2022 26" at bounding box center [675, 248] width 1350 height 360
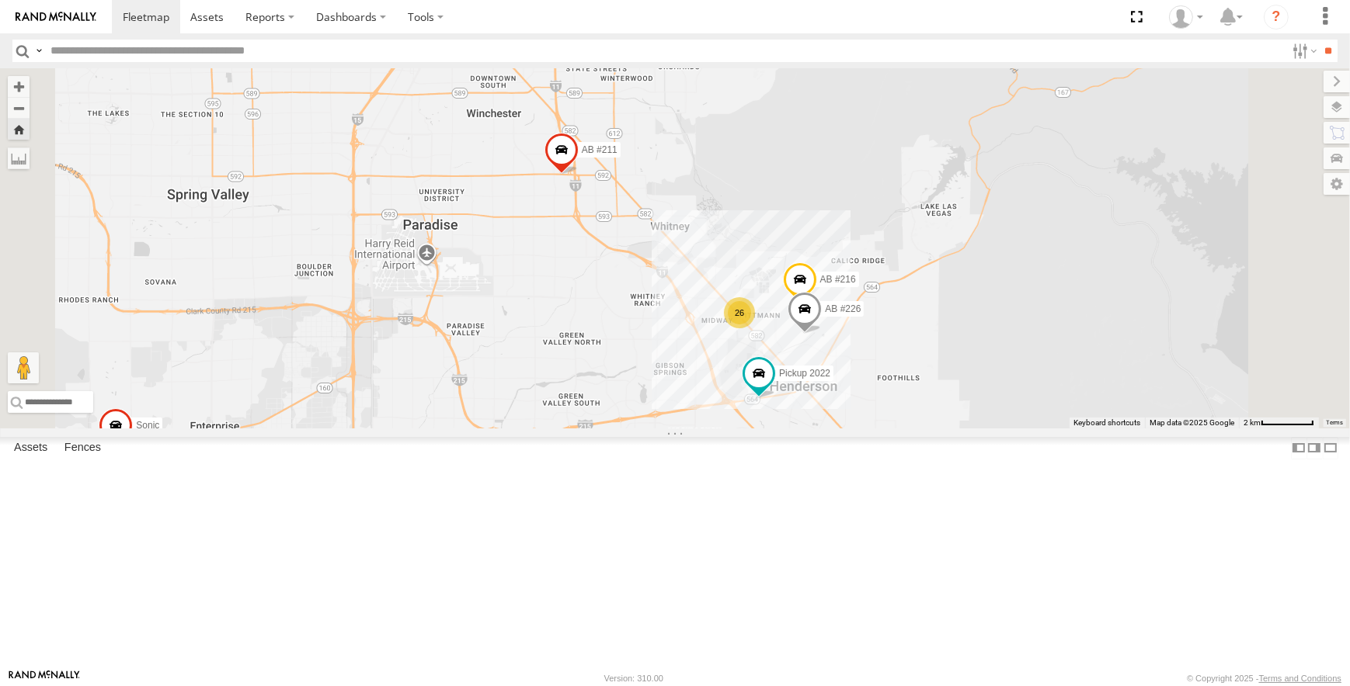
drag, startPoint x: 800, startPoint y: 321, endPoint x: 863, endPoint y: 483, distance: 174.3
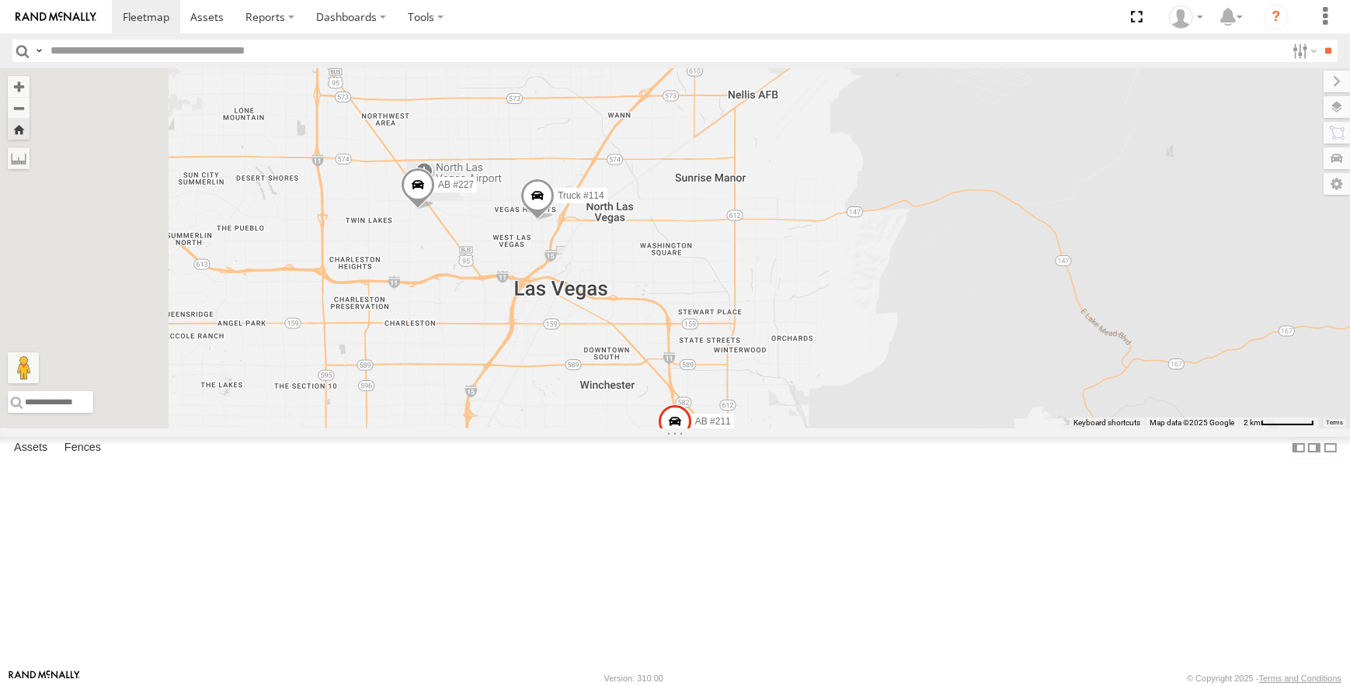
drag, startPoint x: 700, startPoint y: 255, endPoint x: 812, endPoint y: 527, distance: 294.9
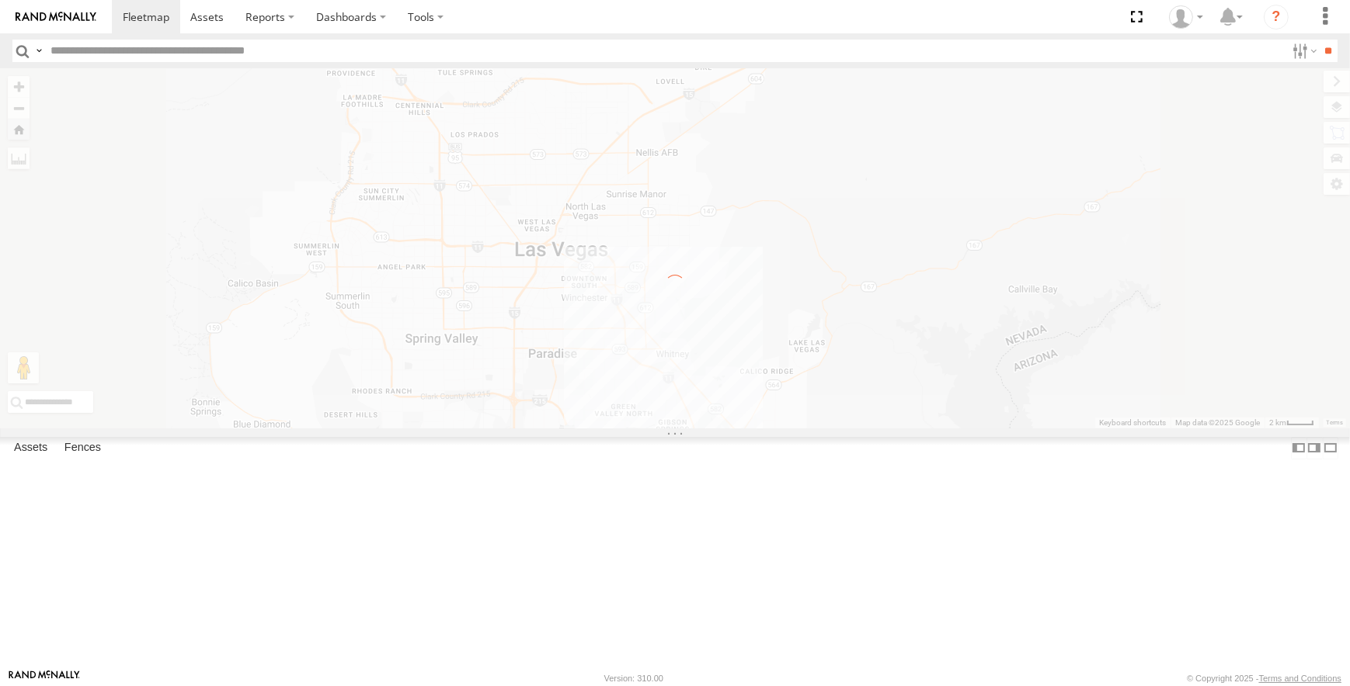
drag, startPoint x: 773, startPoint y: 469, endPoint x: 777, endPoint y: 405, distance: 63.8
click at [777, 405] on div "← Move left → Move right ↑ Move up ↓ Move down + Zoom in - Zoom out Home Jump l…" at bounding box center [675, 248] width 1350 height 360
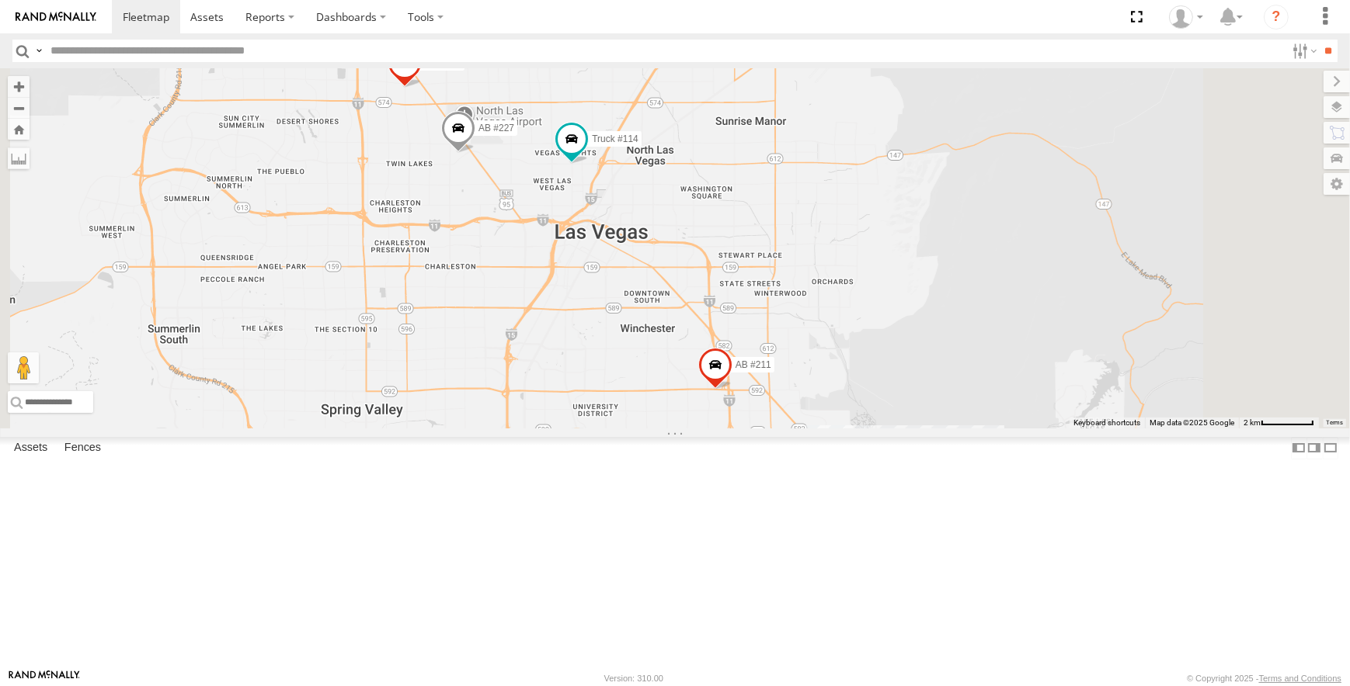
click at [776, 429] on div "AB #210 Truck #114 AB #227 AB #203 Sonic Pickup 2022 AB #211 Truck #113 26 AB #…" at bounding box center [675, 248] width 1350 height 360
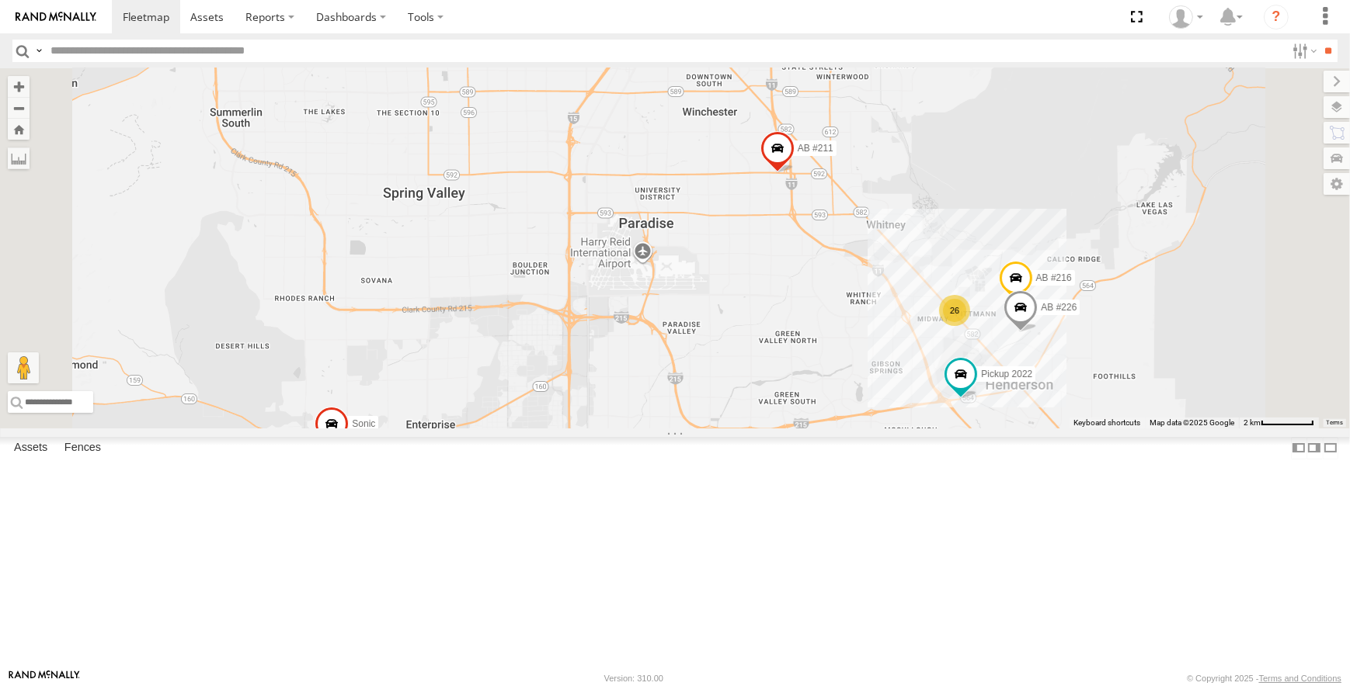
drag, startPoint x: 762, startPoint y: 412, endPoint x: 822, endPoint y: 210, distance: 210.6
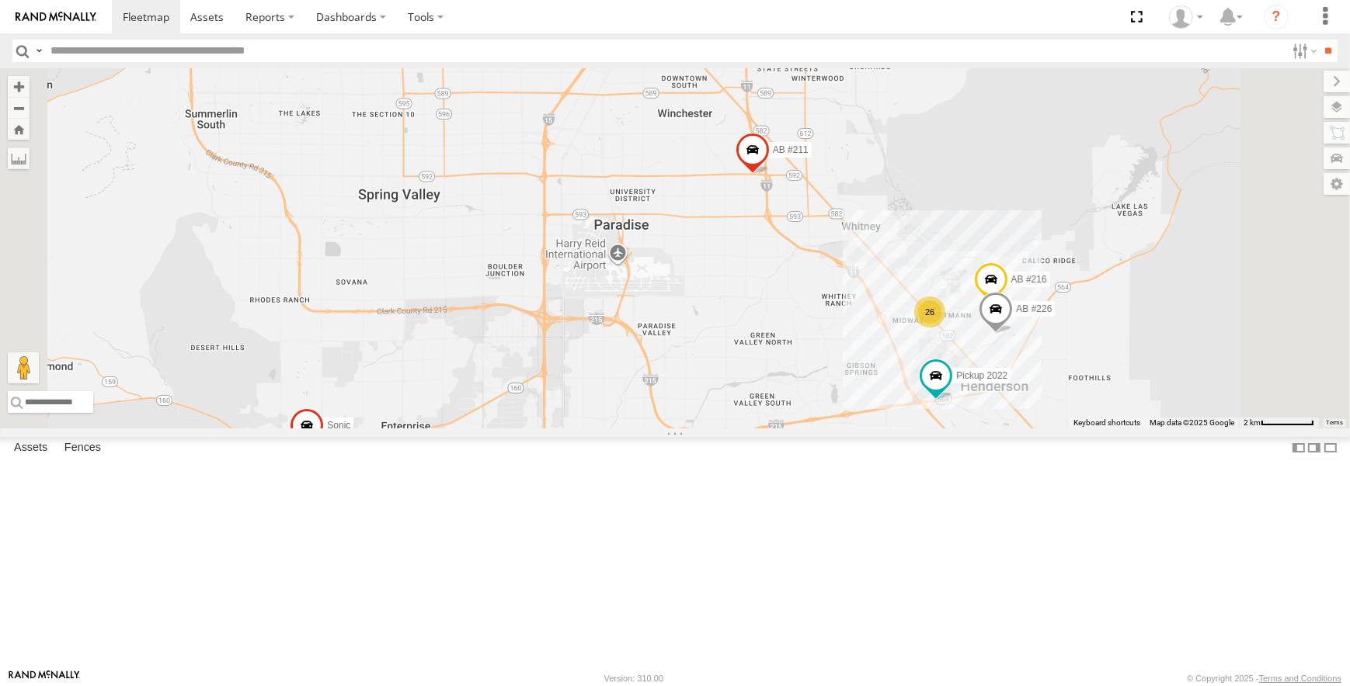
drag, startPoint x: 715, startPoint y: 395, endPoint x: 687, endPoint y: 412, distance: 32.4
